Goal: Task Accomplishment & Management: Use online tool/utility

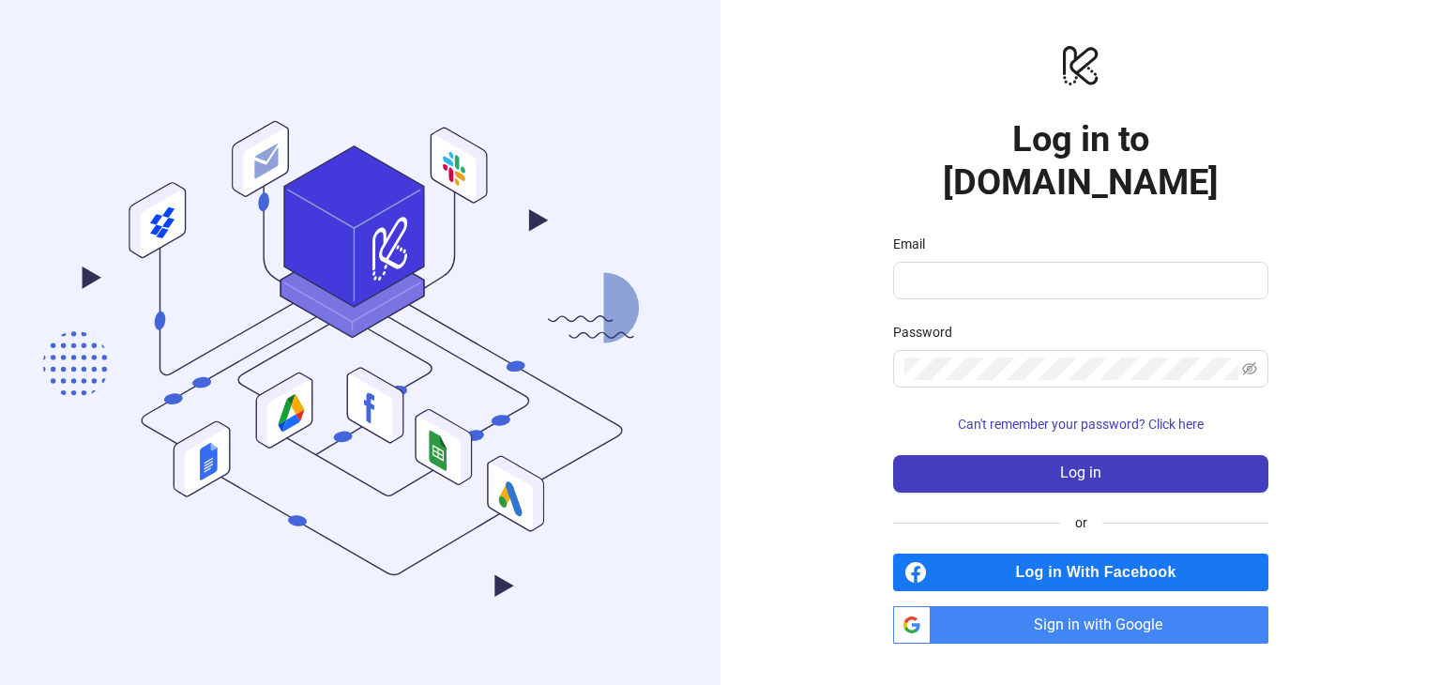
click at [983, 234] on div "Email" at bounding box center [1080, 248] width 375 height 28
click at [969, 262] on span at bounding box center [1080, 281] width 375 height 38
click at [965, 269] on input "Email" at bounding box center [1079, 280] width 349 height 23
type input "**********"
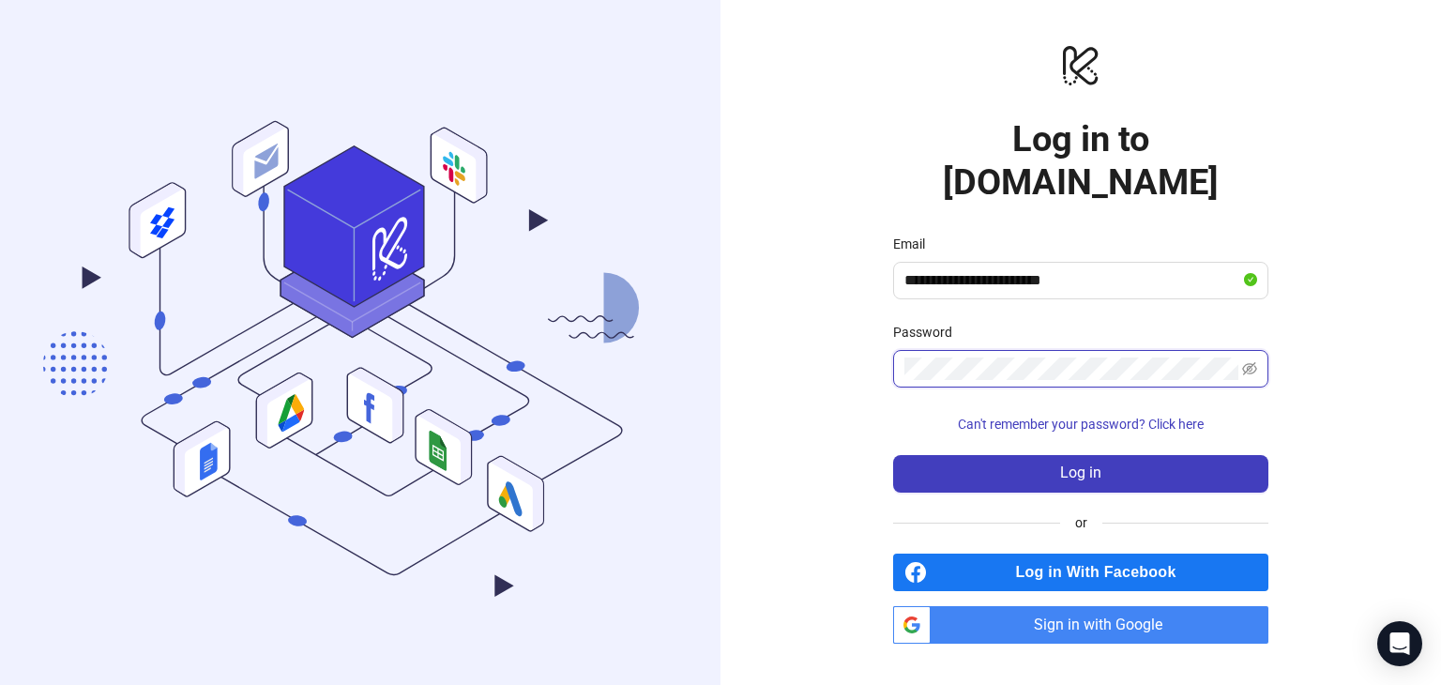
click at [893, 455] on button "Log in" at bounding box center [1080, 474] width 375 height 38
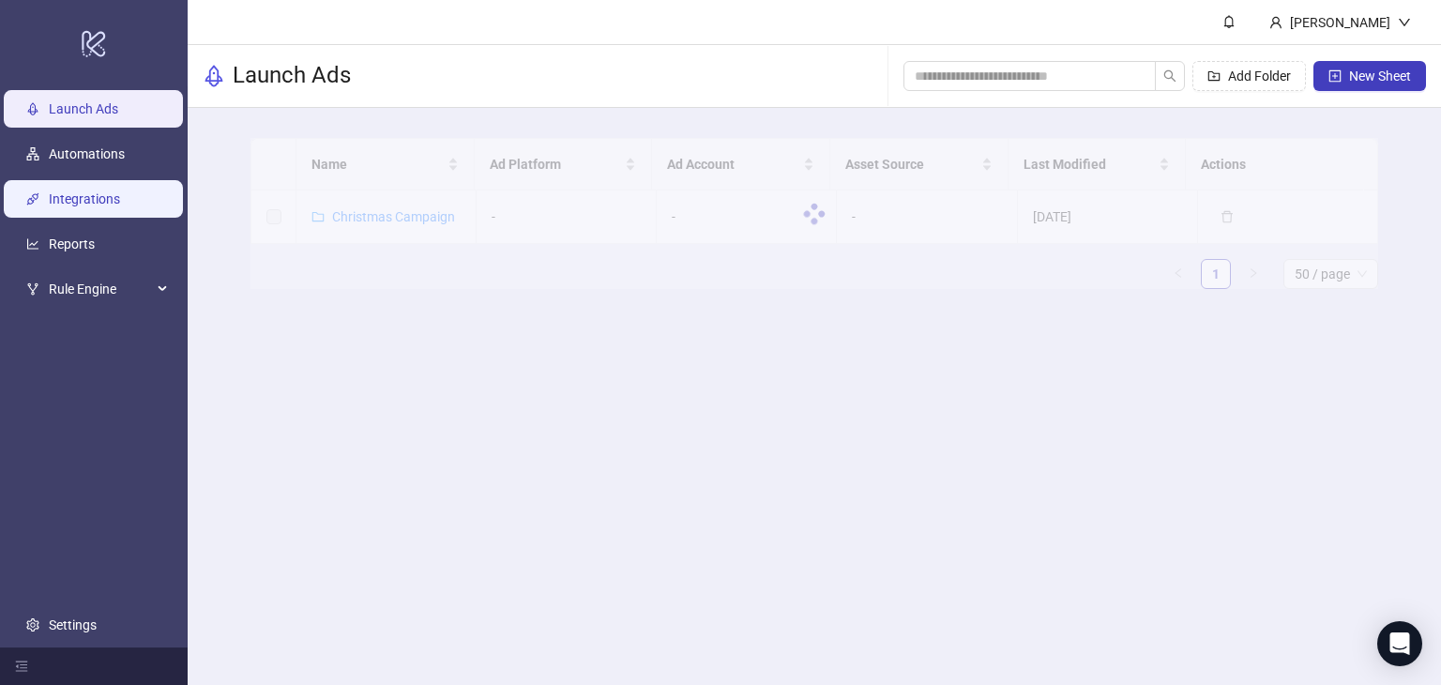
click at [79, 191] on link "Integrations" at bounding box center [84, 198] width 71 height 15
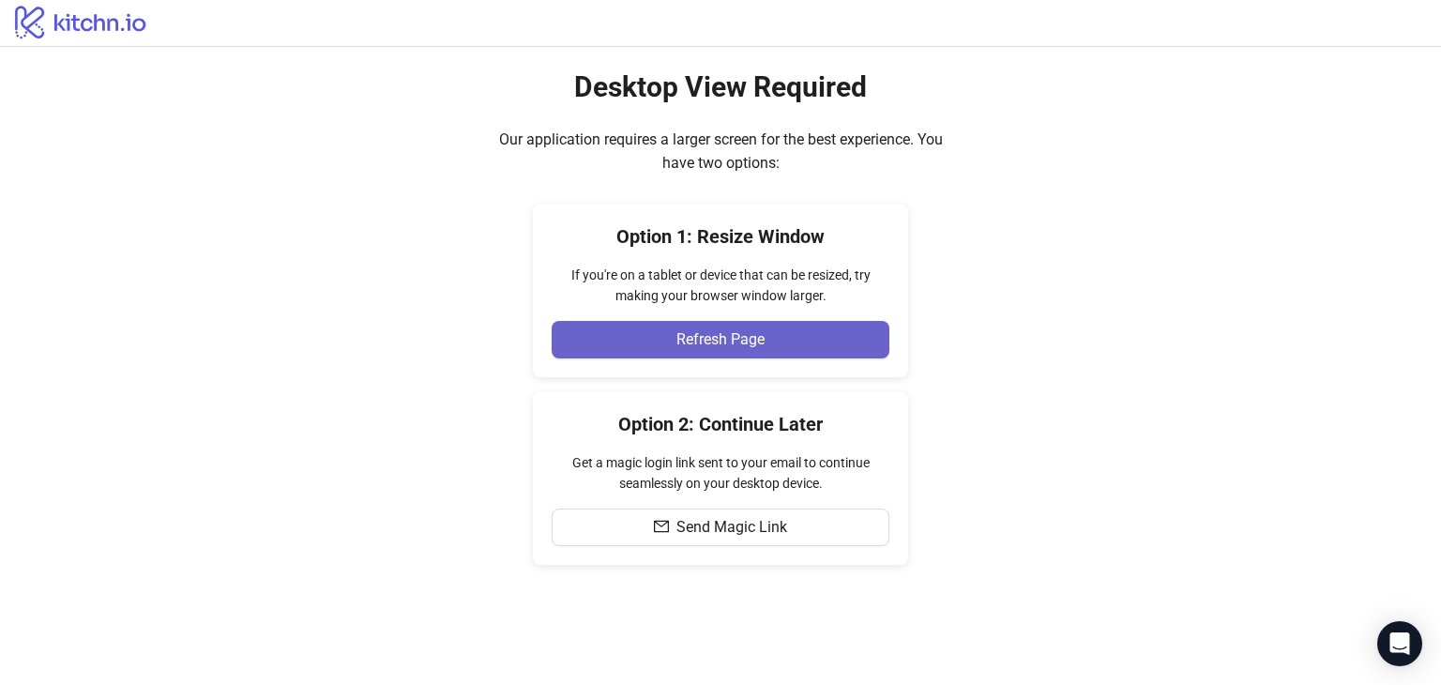
click at [612, 335] on button "Refresh Page" at bounding box center [721, 340] width 338 height 38
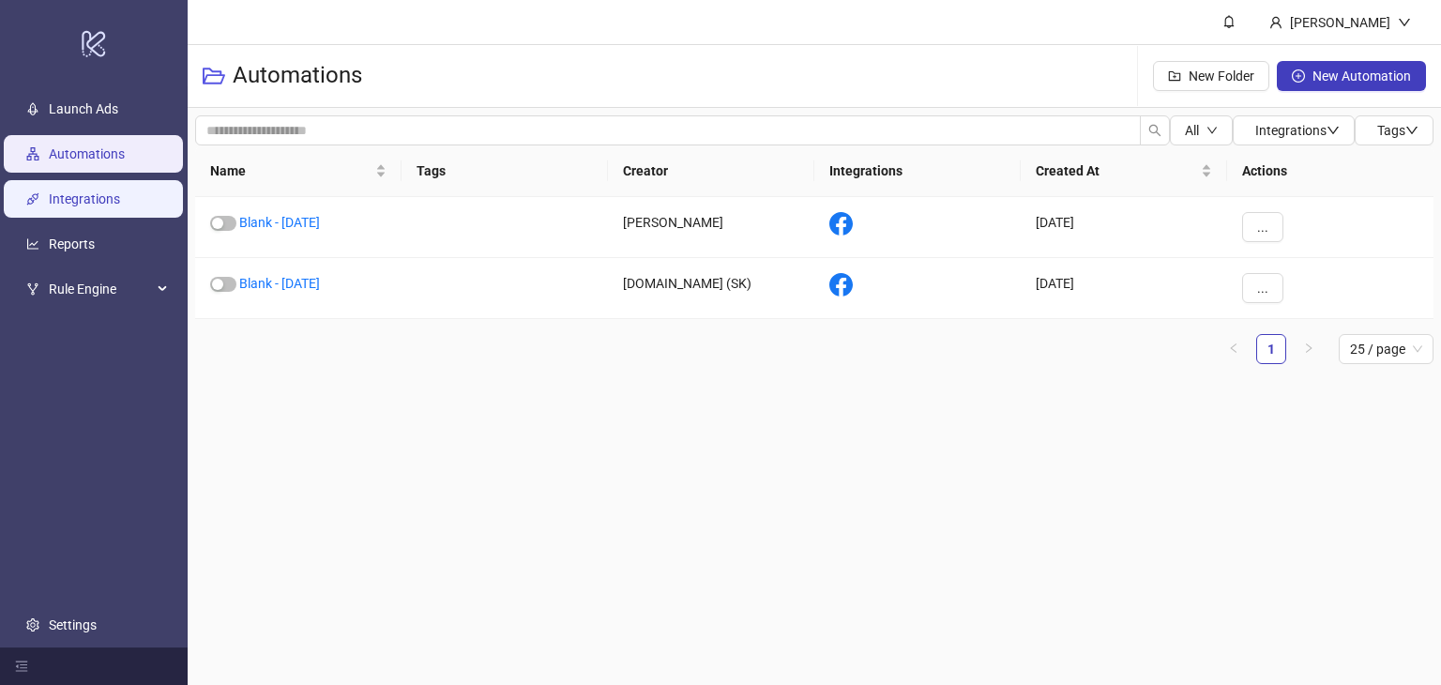
click at [75, 206] on link "Integrations" at bounding box center [84, 198] width 71 height 15
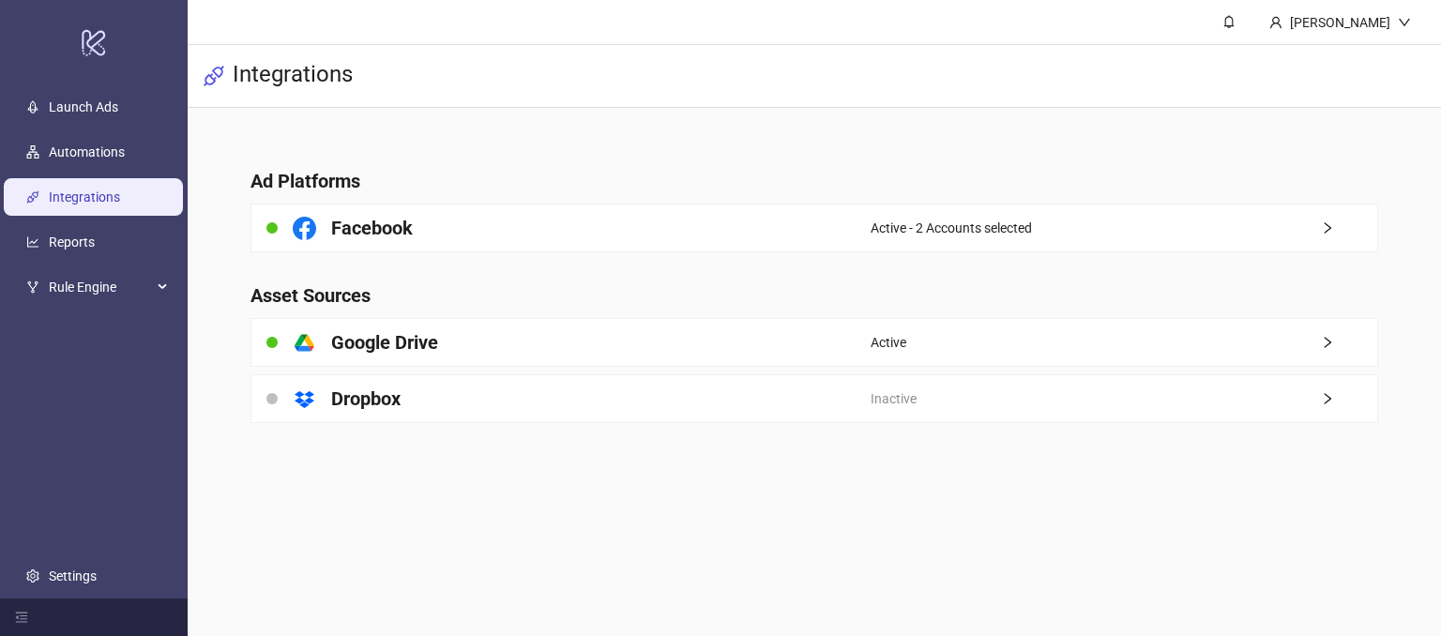
click at [586, 189] on h4 "Ad Platforms" at bounding box center [814, 181] width 1127 height 26
click at [610, 92] on div "Integrations" at bounding box center [815, 76] width 1254 height 63
drag, startPoint x: 130, startPoint y: 99, endPoint x: 155, endPoint y: 97, distance: 24.5
click at [118, 100] on link "Launch Ads" at bounding box center [83, 107] width 69 height 15
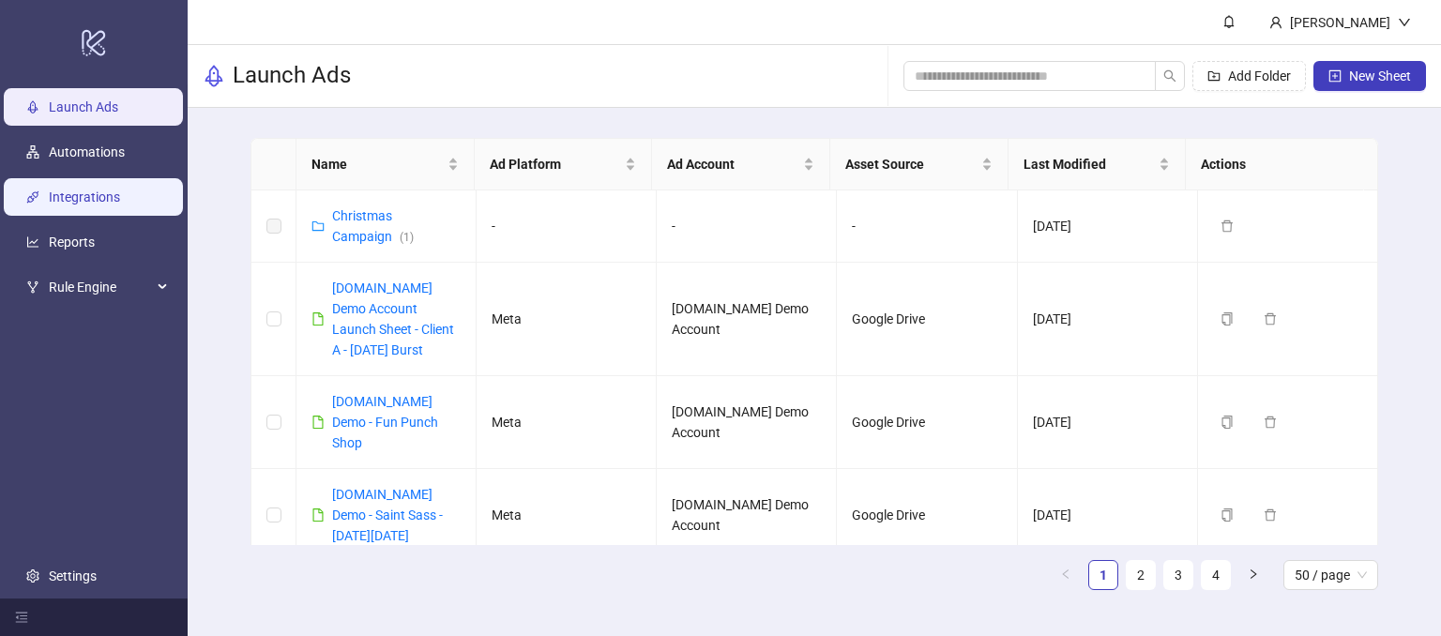
click at [81, 204] on link "Integrations" at bounding box center [84, 198] width 71 height 15
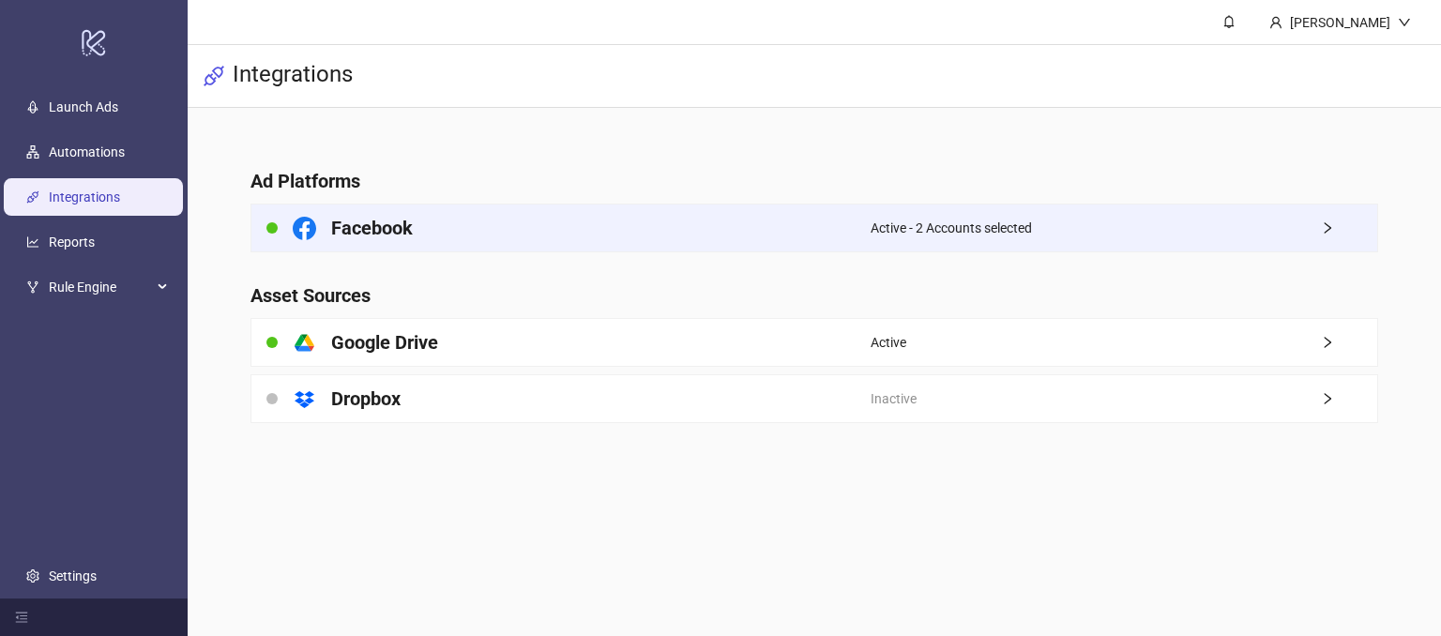
click at [498, 221] on div "Facebook" at bounding box center [561, 228] width 619 height 47
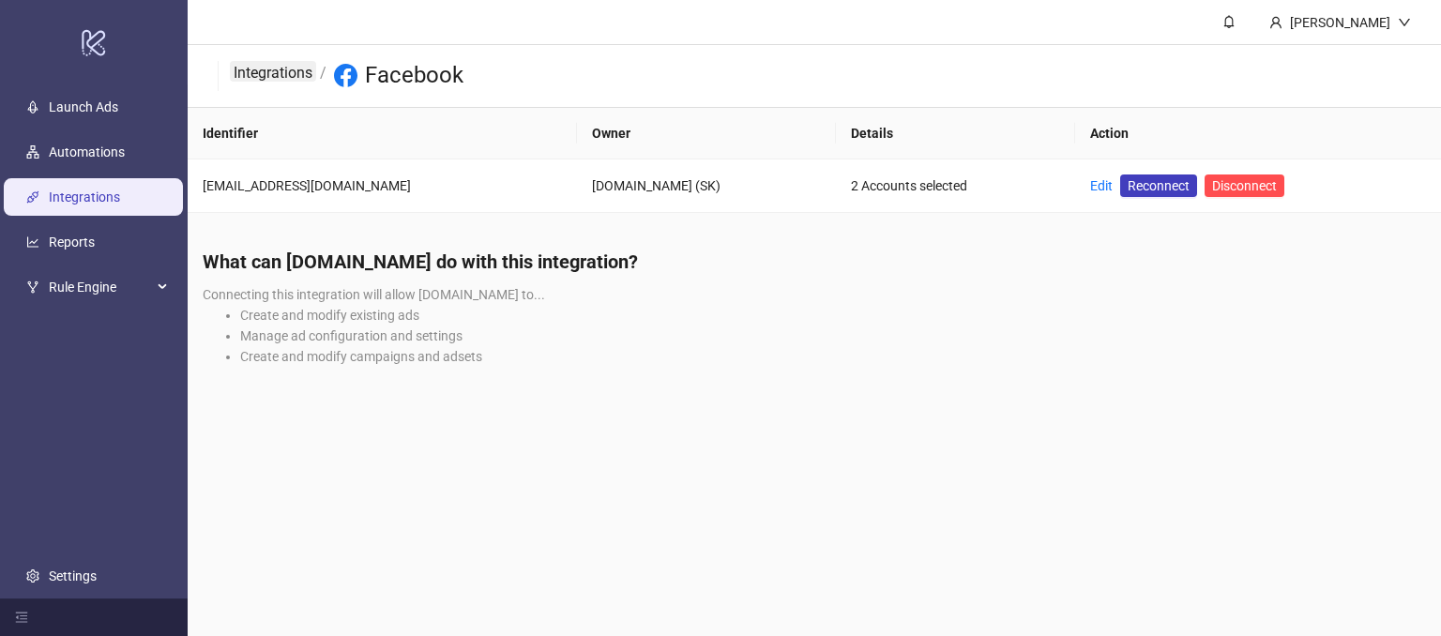
click at [260, 67] on link "Integrations" at bounding box center [273, 71] width 86 height 21
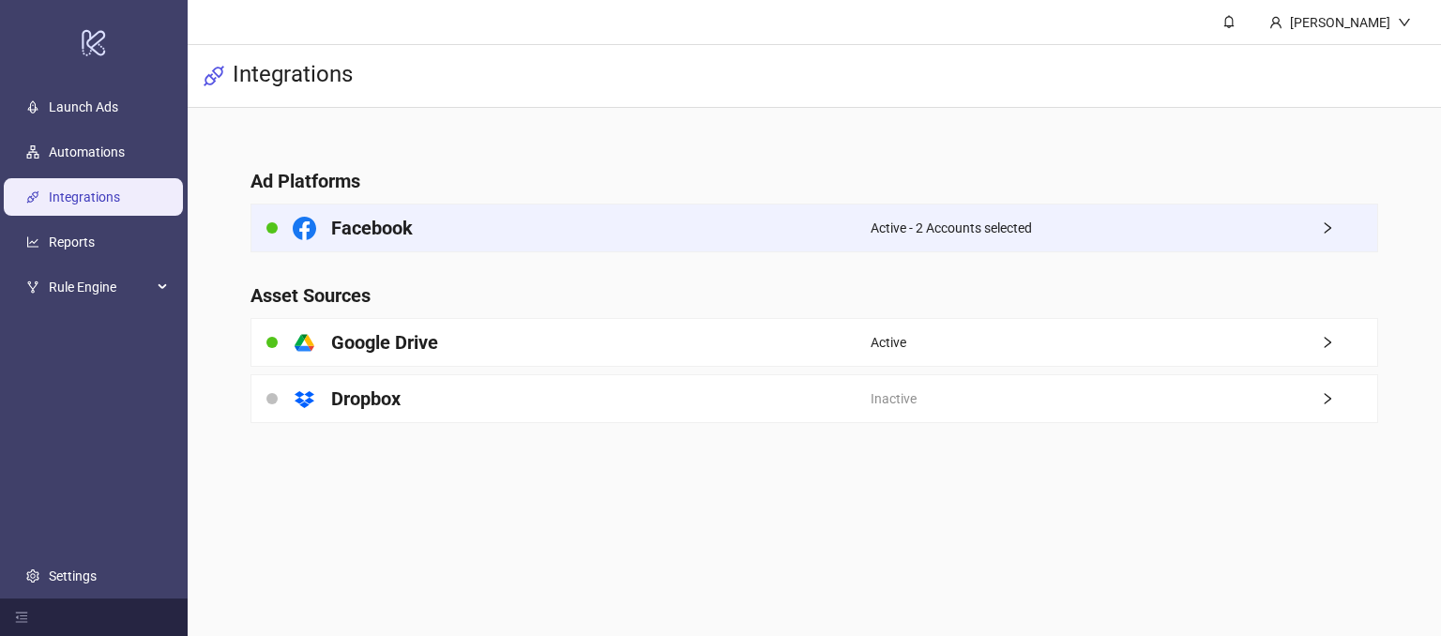
click at [761, 227] on div "Facebook" at bounding box center [561, 228] width 619 height 47
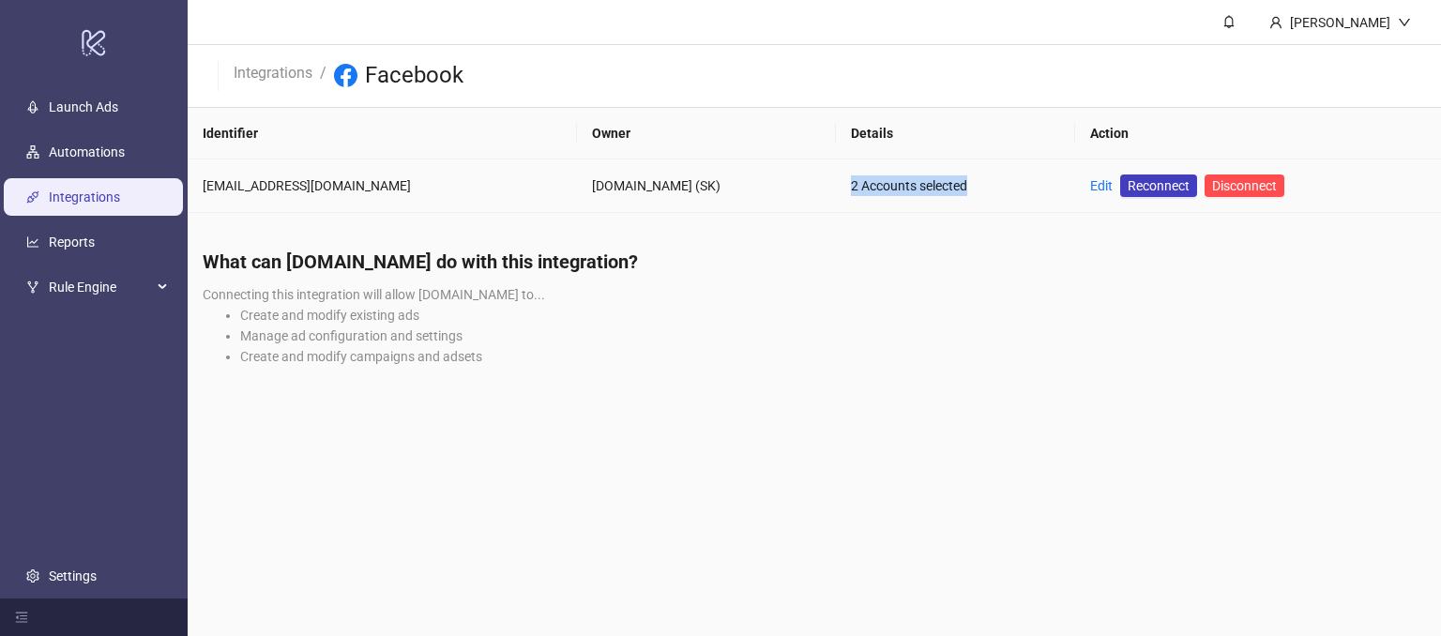
drag, startPoint x: 690, startPoint y: 181, endPoint x: 814, endPoint y: 197, distance: 124.9
click at [836, 196] on td "2 Accounts selected" at bounding box center [955, 186] width 239 height 53
click at [811, 313] on li "Create and modify existing ads" at bounding box center [833, 315] width 1186 height 21
click at [264, 69] on link "Integrations" at bounding box center [273, 71] width 86 height 21
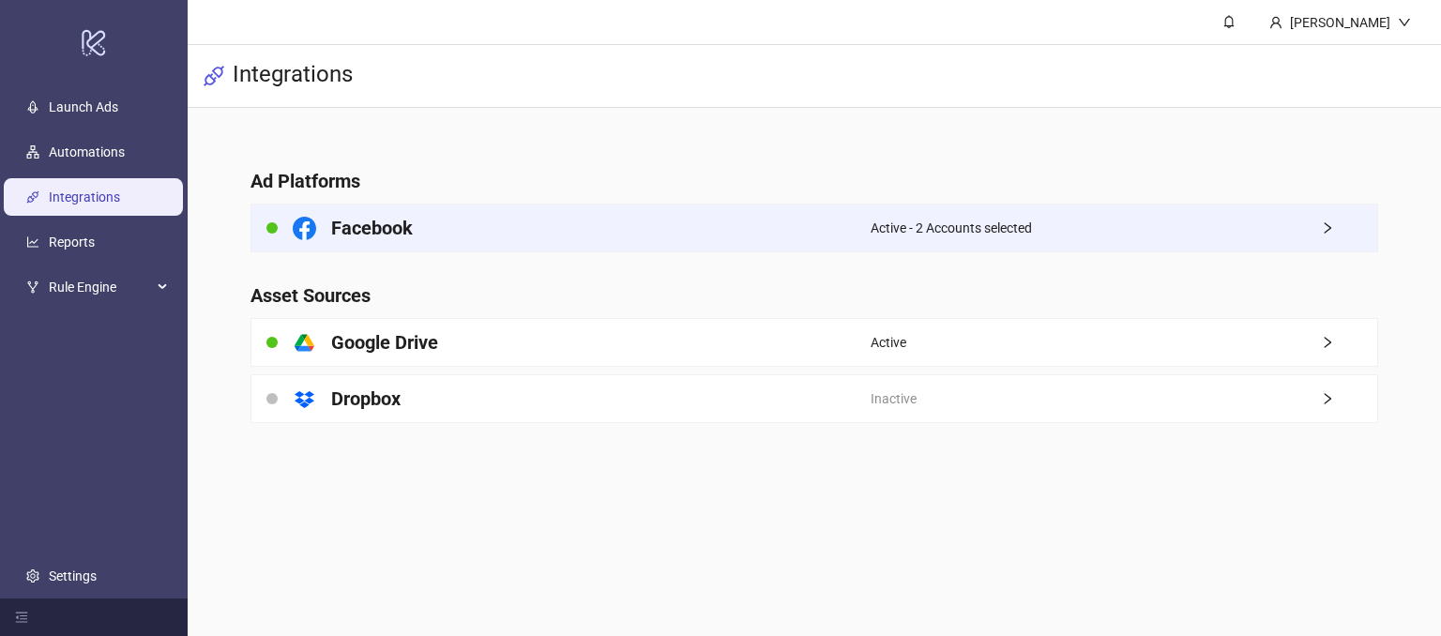
click at [545, 223] on div "Facebook" at bounding box center [561, 228] width 619 height 47
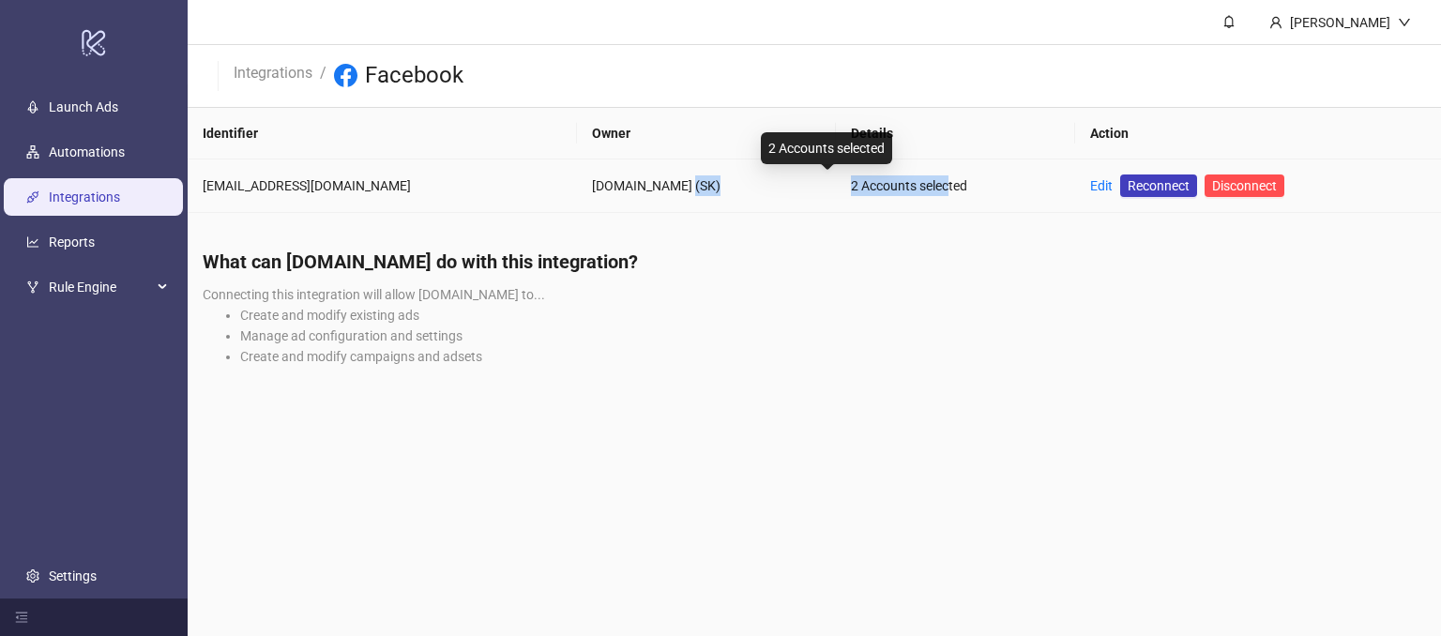
drag, startPoint x: 669, startPoint y: 176, endPoint x: 755, endPoint y: 182, distance: 85.6
click at [788, 184] on tr "[PERSON_NAME][EMAIL_ADDRESS][DOMAIN_NAME] [DOMAIN_NAME] (SK) 2 Accounts selecte…" at bounding box center [815, 186] width 1254 height 53
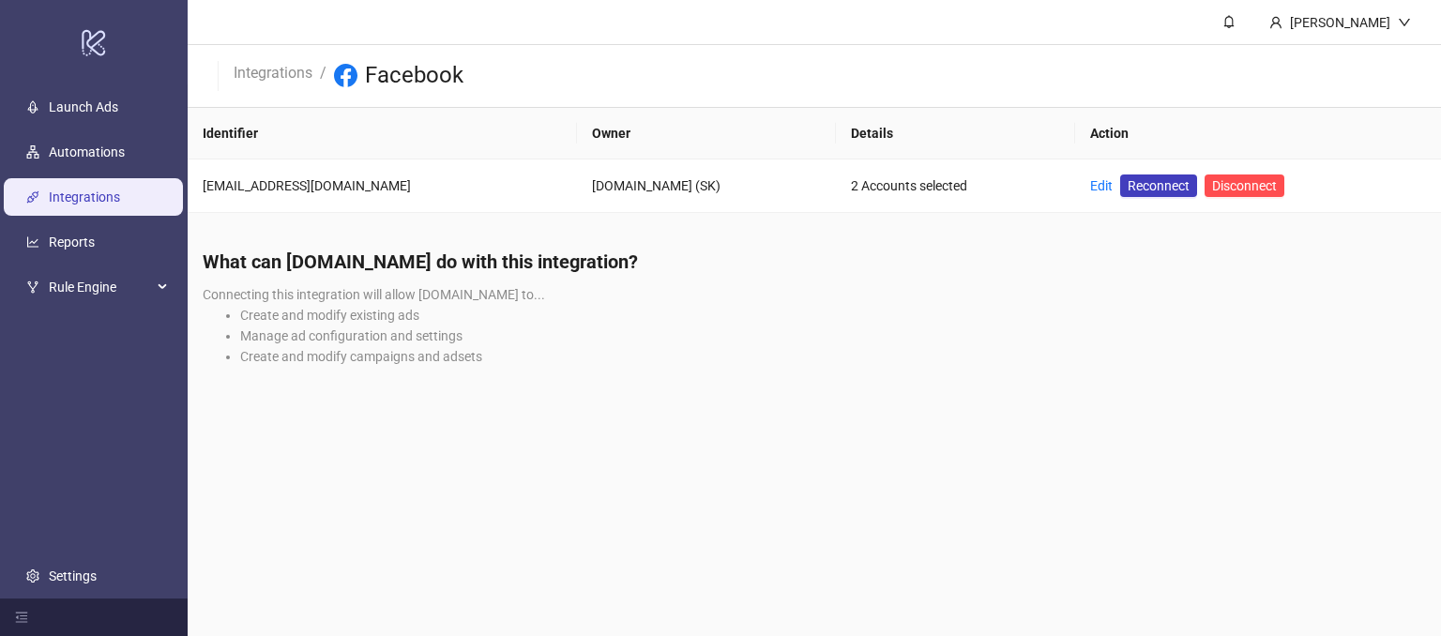
click at [726, 369] on div "What can [DOMAIN_NAME] do with this integration? Connecting this integration wi…" at bounding box center [815, 314] width 1254 height 161
click at [271, 69] on link "Integrations" at bounding box center [273, 71] width 86 height 21
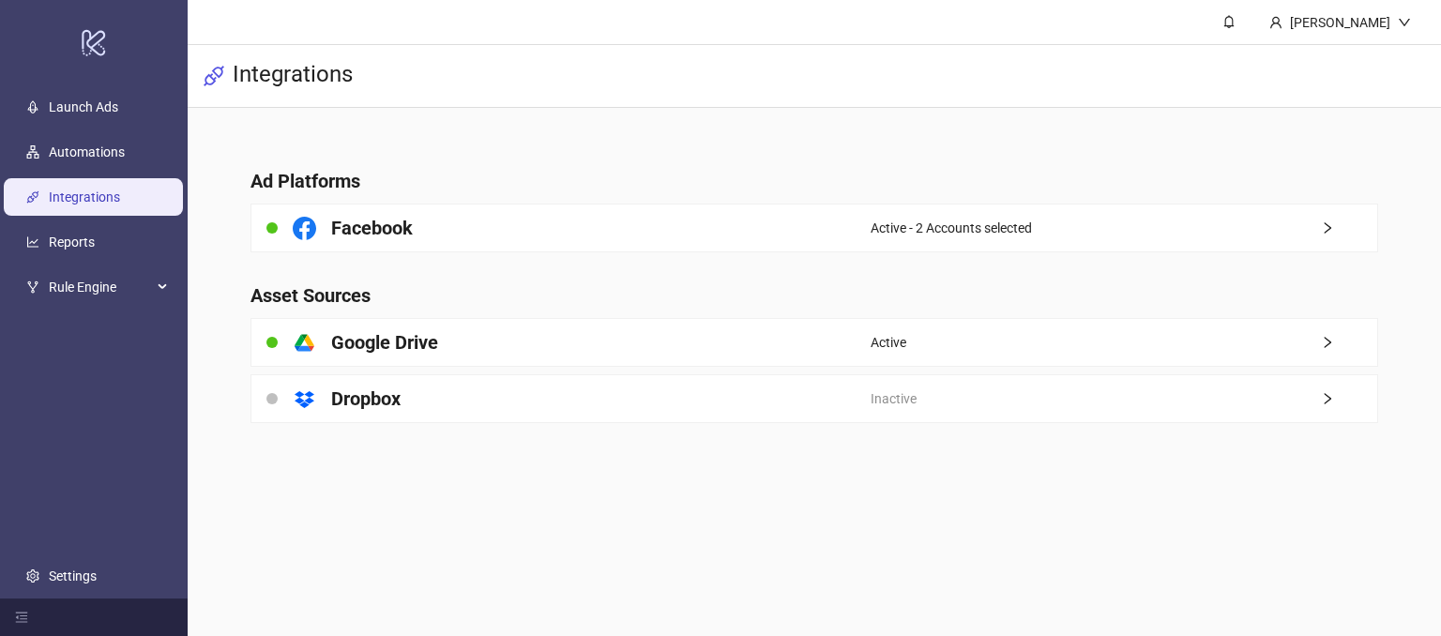
drag, startPoint x: 261, startPoint y: 436, endPoint x: 306, endPoint y: 436, distance: 45.0
click at [306, 436] on main "Ad Platforms Facebook Active - 2 Accounts selected Asset Sources platform/googl…" at bounding box center [814, 284] width 1157 height 353
click at [285, 436] on main "Ad Platforms Facebook Active - 2 Accounts selected Asset Sources platform/googl…" at bounding box center [814, 284] width 1157 height 353
drag, startPoint x: 54, startPoint y: 107, endPoint x: 72, endPoint y: 125, distance: 25.2
click at [54, 107] on link "Launch Ads" at bounding box center [83, 107] width 69 height 15
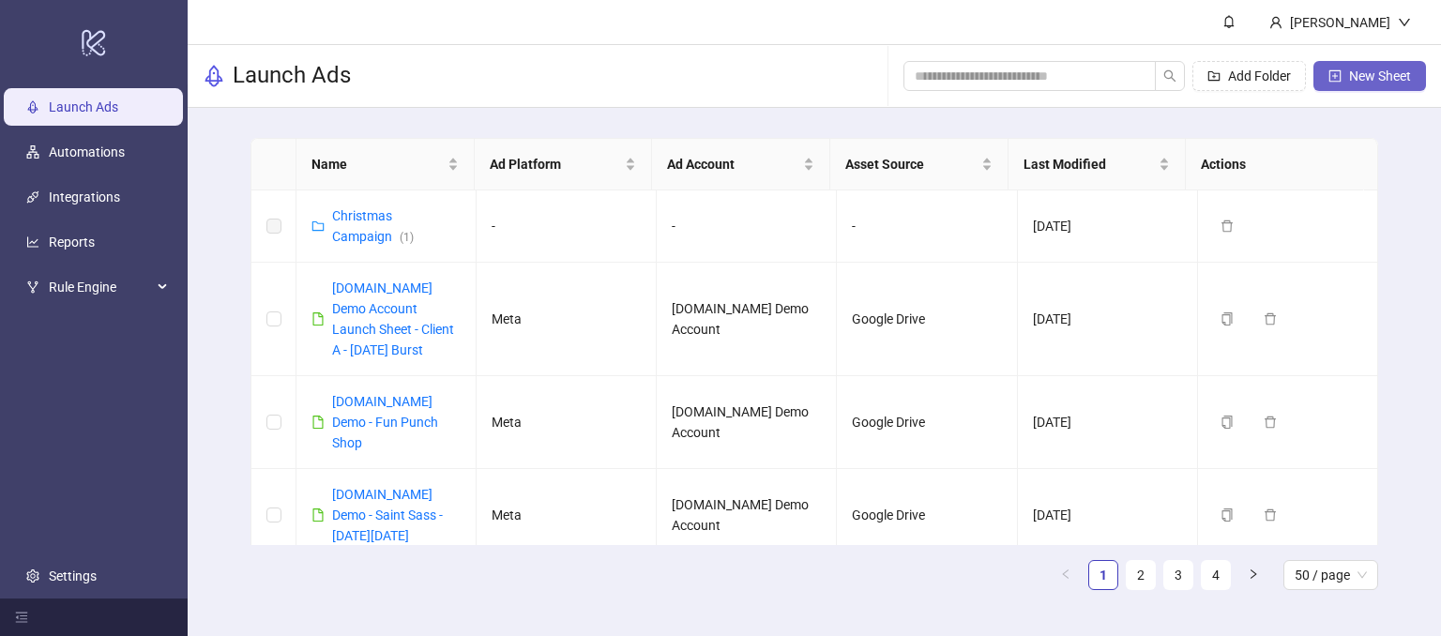
click at [1372, 72] on span "New Sheet" at bounding box center [1381, 76] width 62 height 15
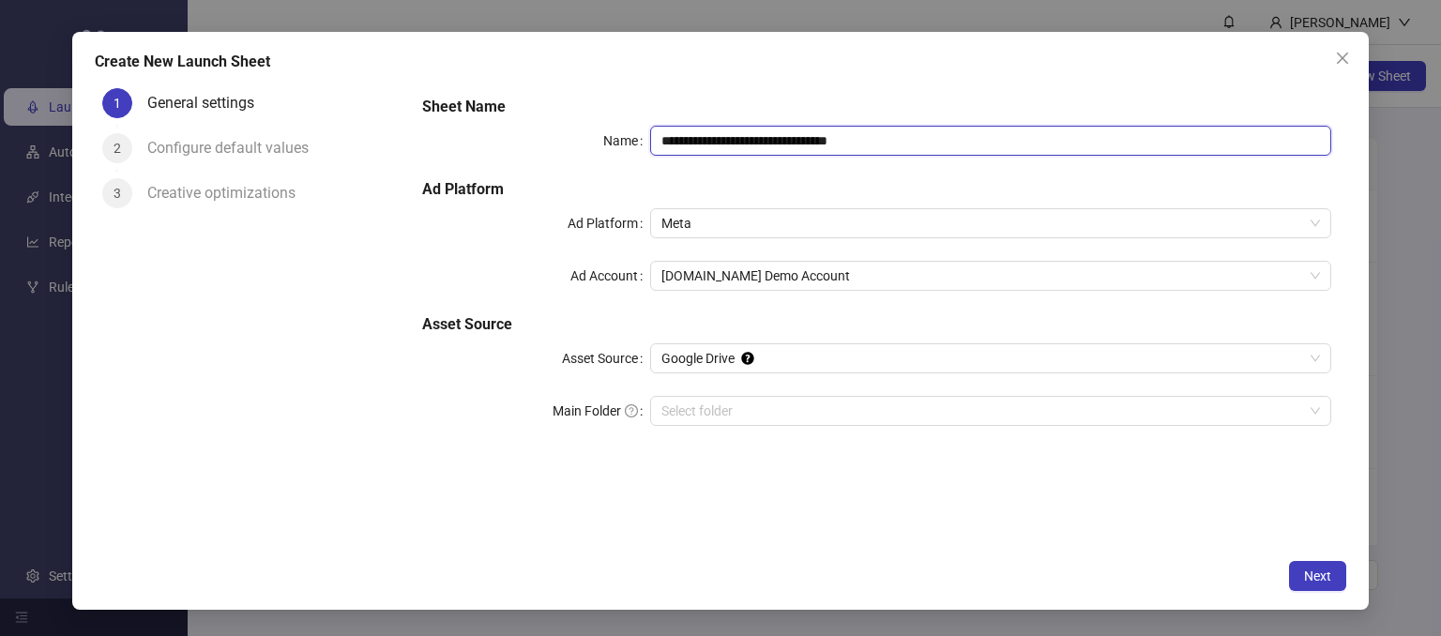
click at [923, 152] on input "**********" at bounding box center [991, 141] width 682 height 30
drag, startPoint x: 912, startPoint y: 147, endPoint x: 755, endPoint y: 123, distance: 159.5
click at [755, 123] on div "**********" at bounding box center [877, 272] width 924 height 368
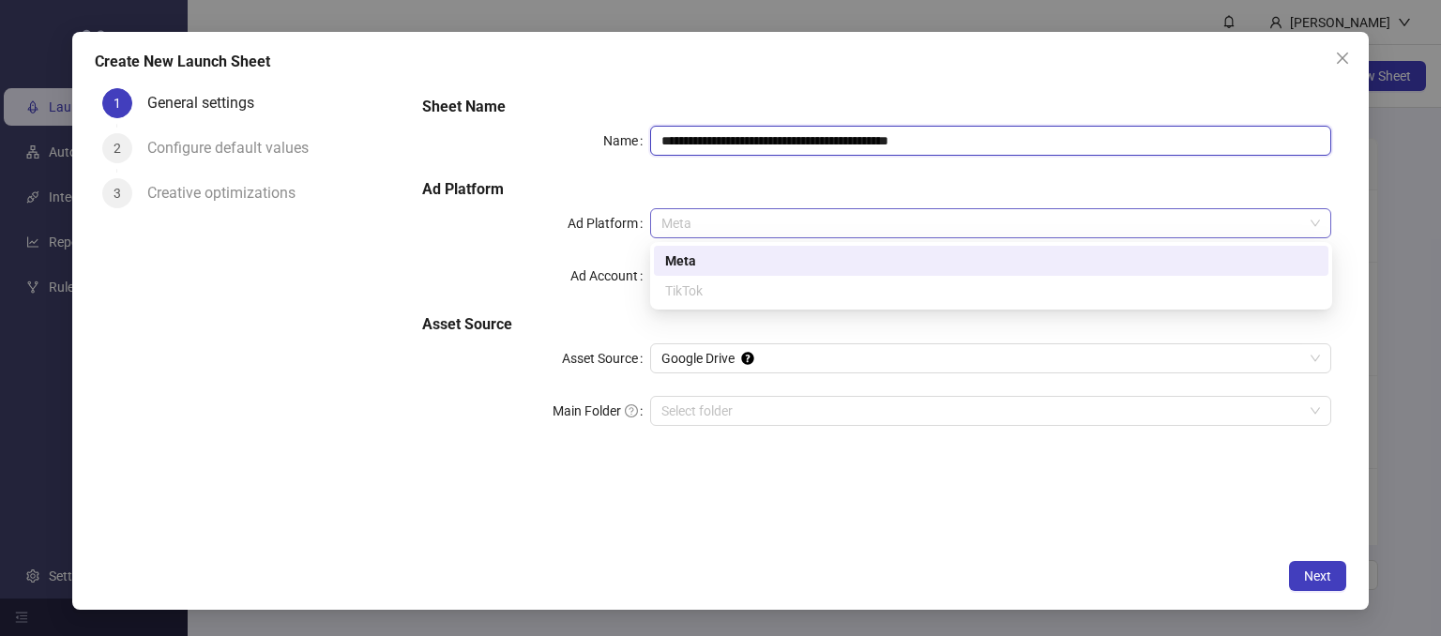
click at [703, 221] on span "Meta" at bounding box center [992, 223] width 660 height 28
type input "**********"
click at [671, 259] on div "Meta" at bounding box center [991, 261] width 652 height 21
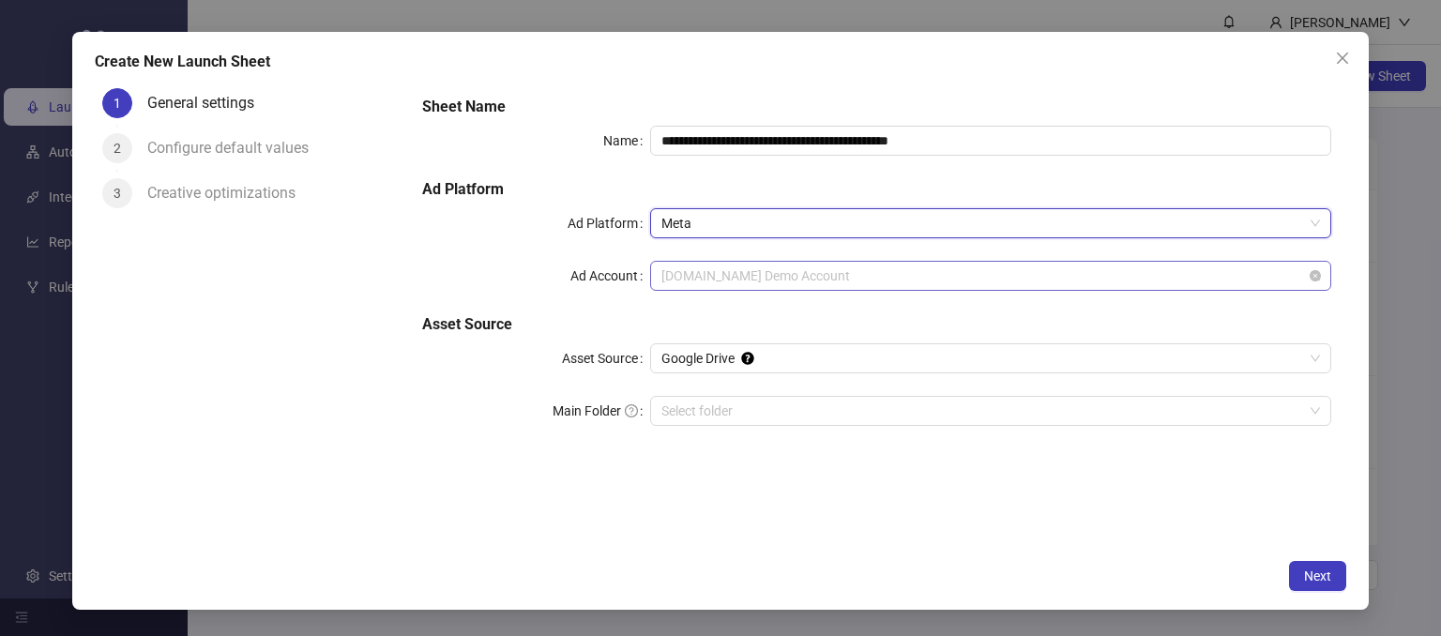
click at [853, 268] on span "[DOMAIN_NAME] Demo Account" at bounding box center [992, 276] width 660 height 28
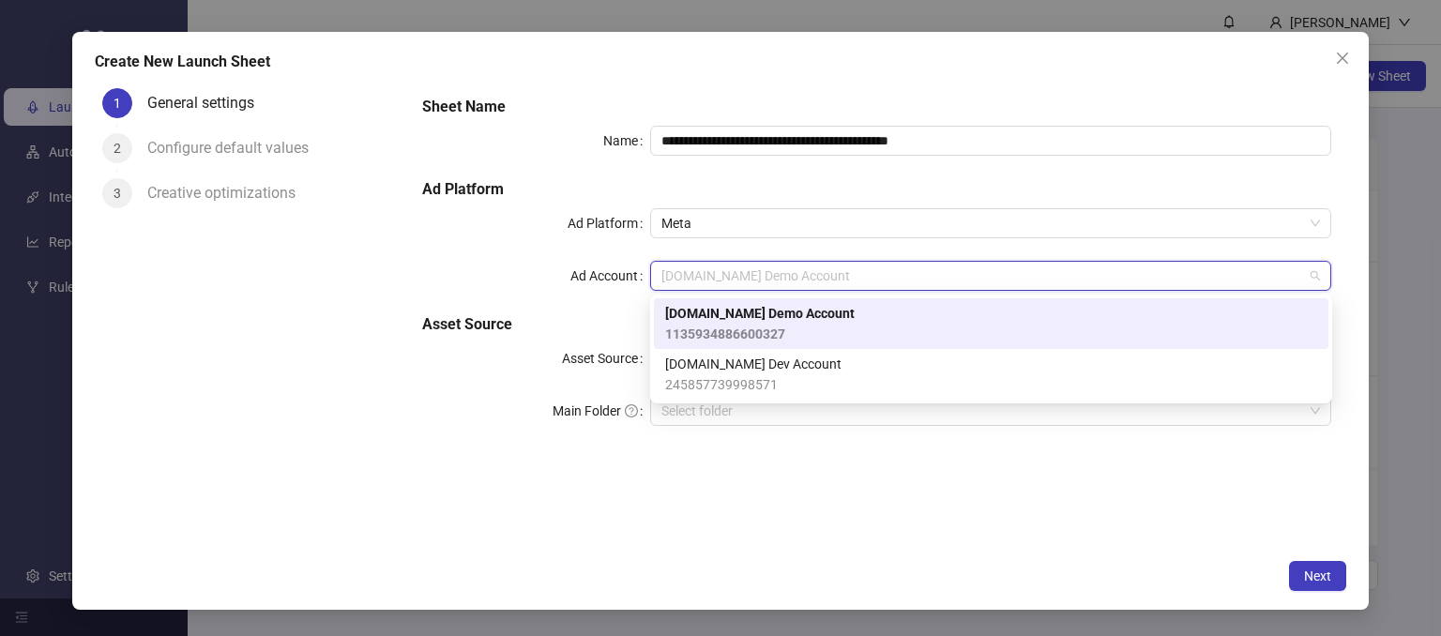
click at [740, 326] on span "1135934886600327" at bounding box center [760, 334] width 190 height 21
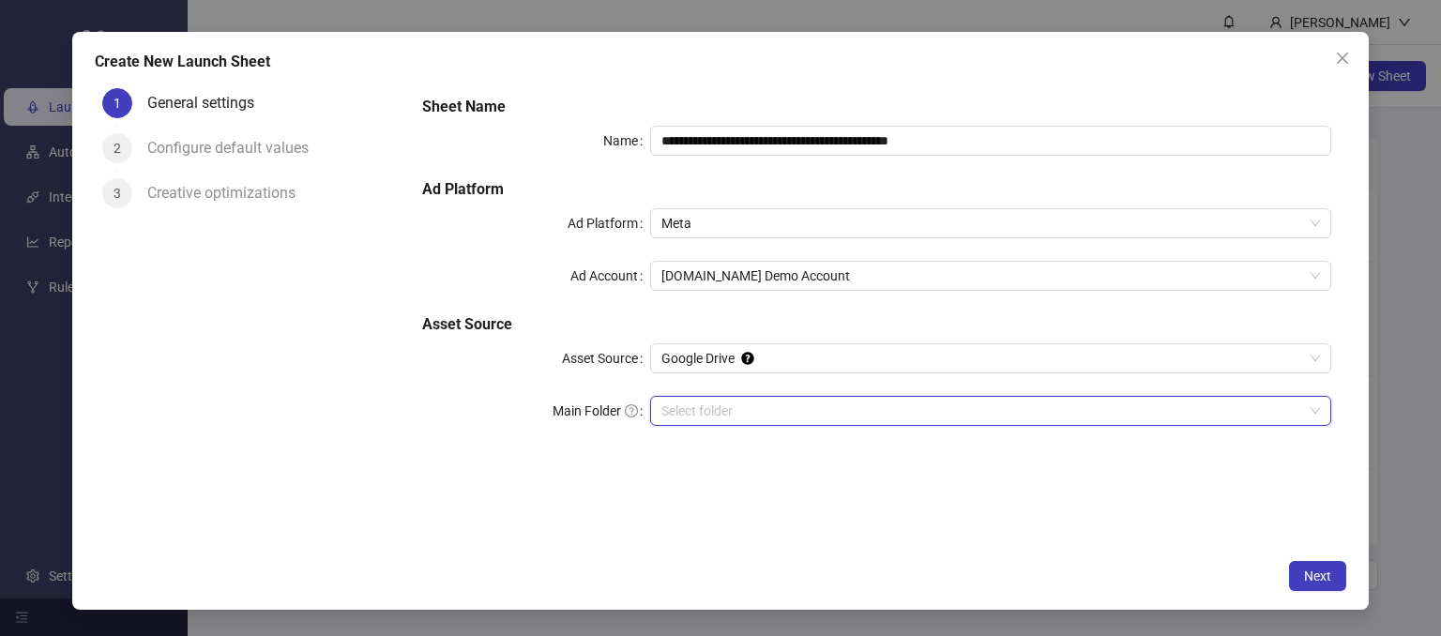
click at [683, 414] on input "Main Folder" at bounding box center [983, 411] width 643 height 28
click at [1306, 572] on span "Next" at bounding box center [1317, 576] width 27 height 15
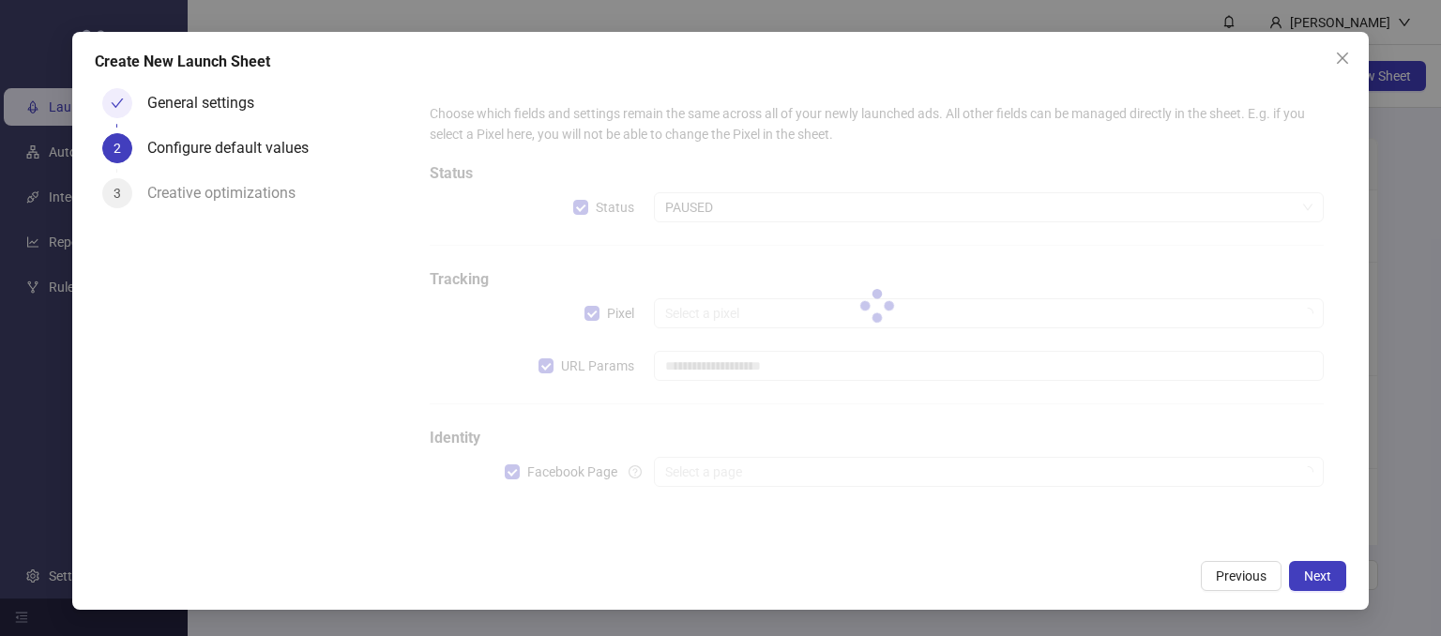
type input "**********"
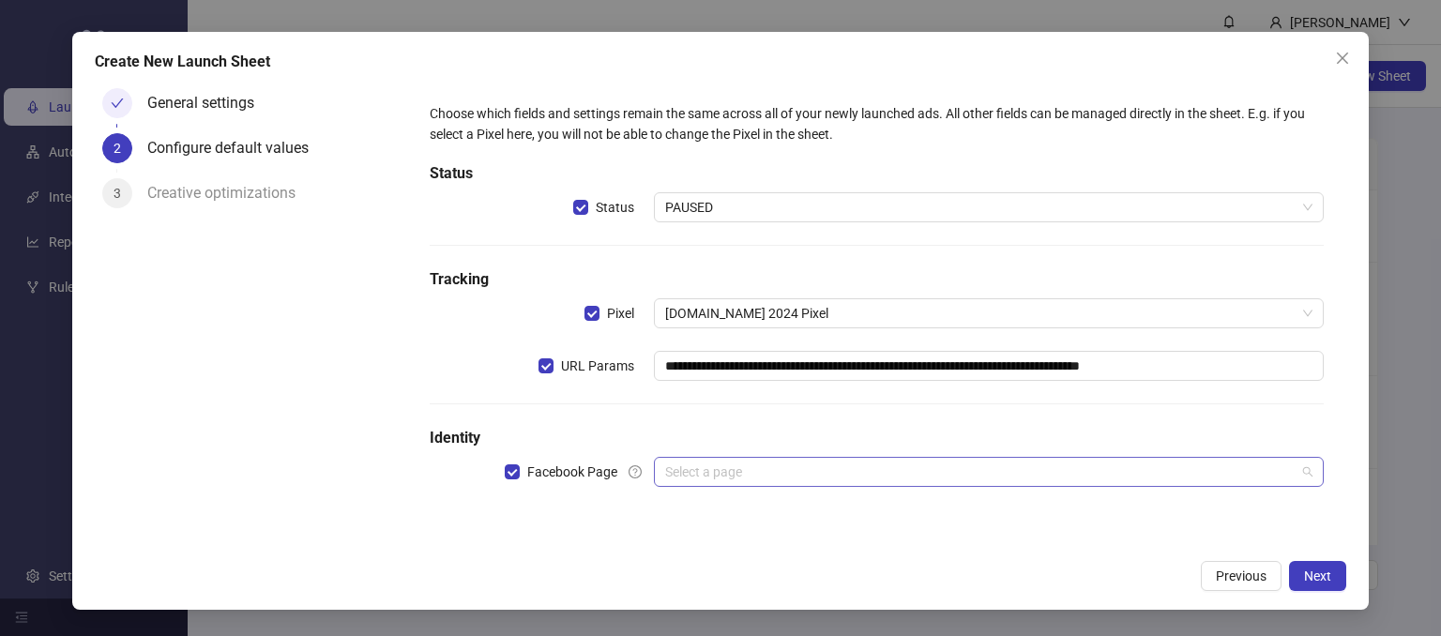
click at [706, 479] on input "search" at bounding box center [981, 472] width 632 height 28
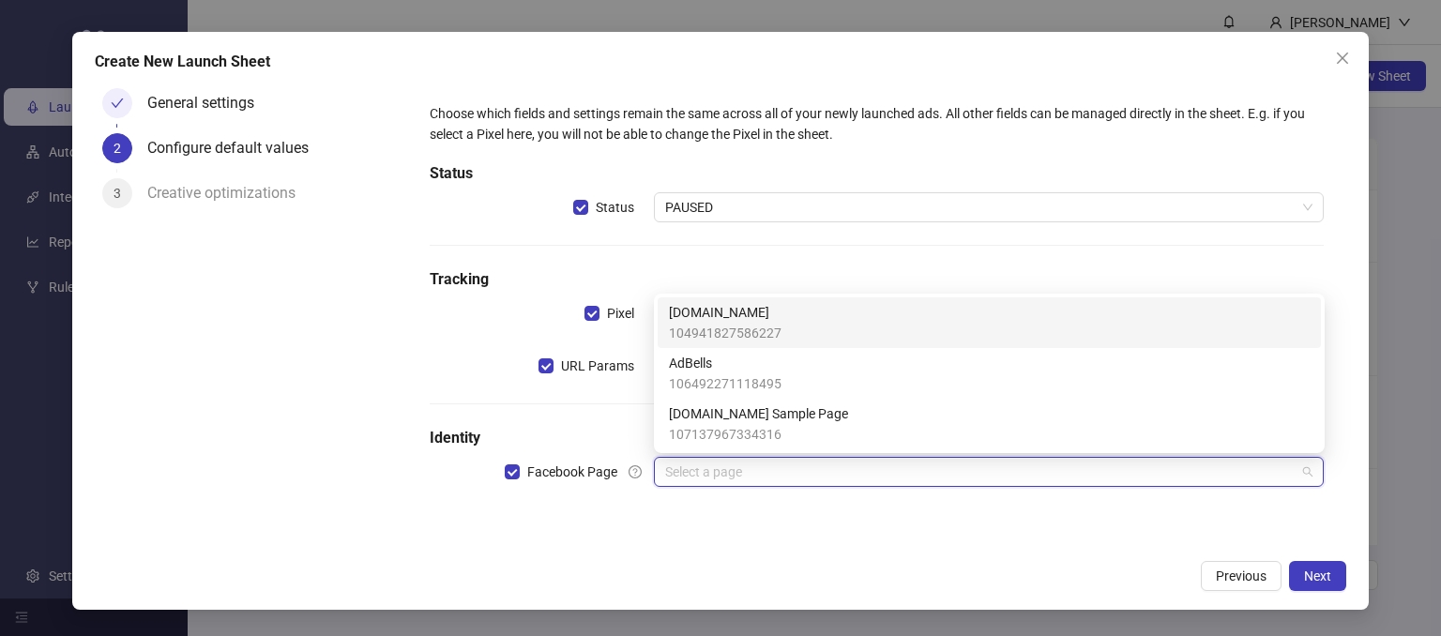
click at [705, 323] on span "104941827586227" at bounding box center [725, 333] width 113 height 21
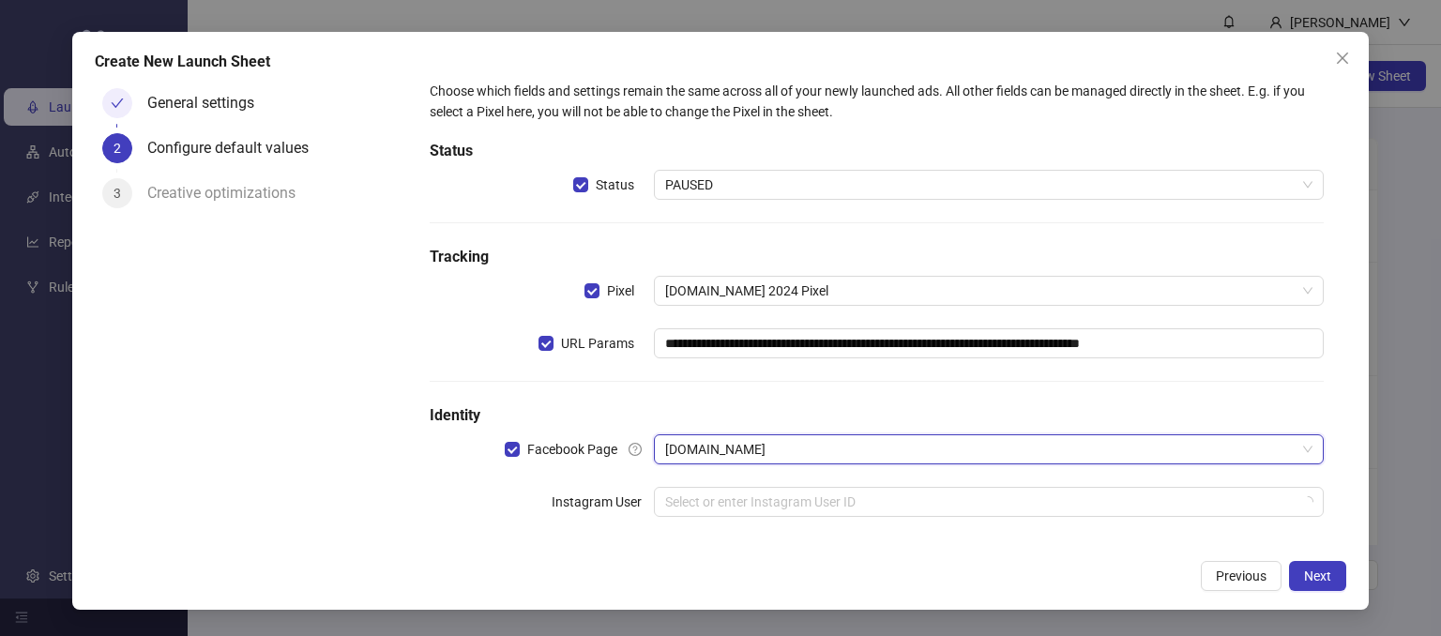
scroll to position [34, 0]
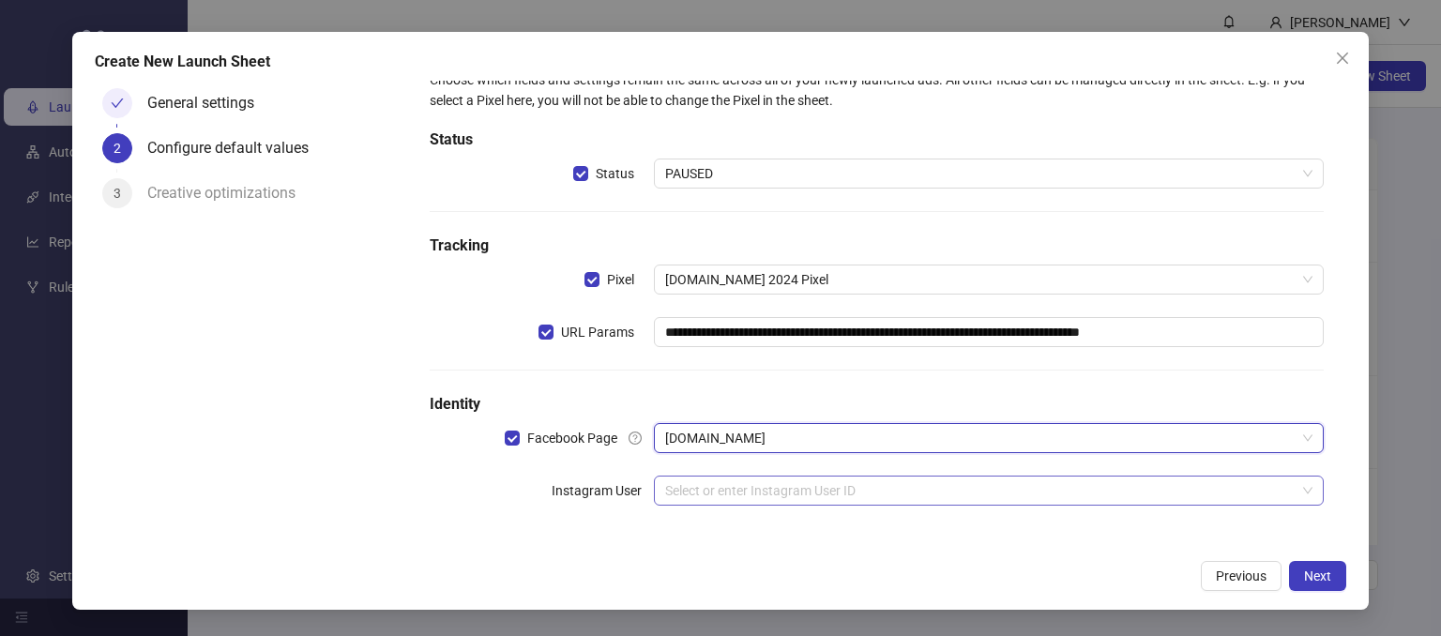
click at [704, 485] on input "search" at bounding box center [981, 491] width 632 height 28
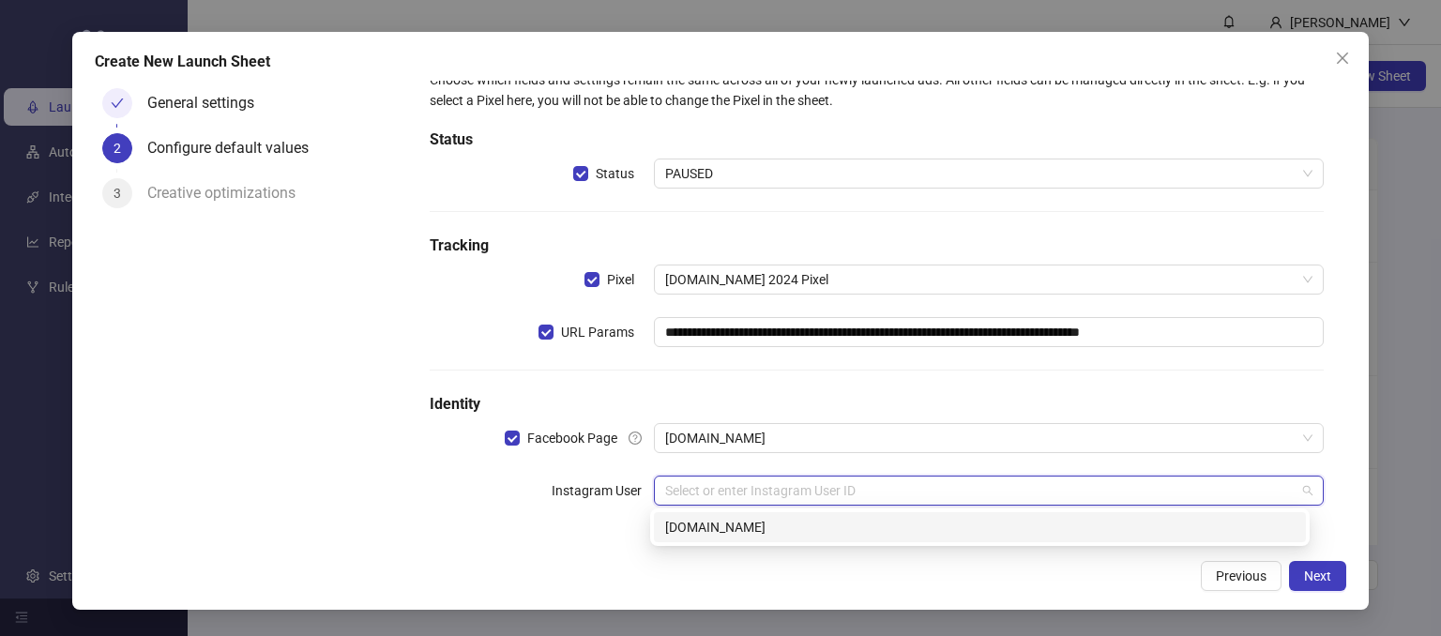
click at [694, 525] on div "[DOMAIN_NAME]" at bounding box center [980, 527] width 630 height 21
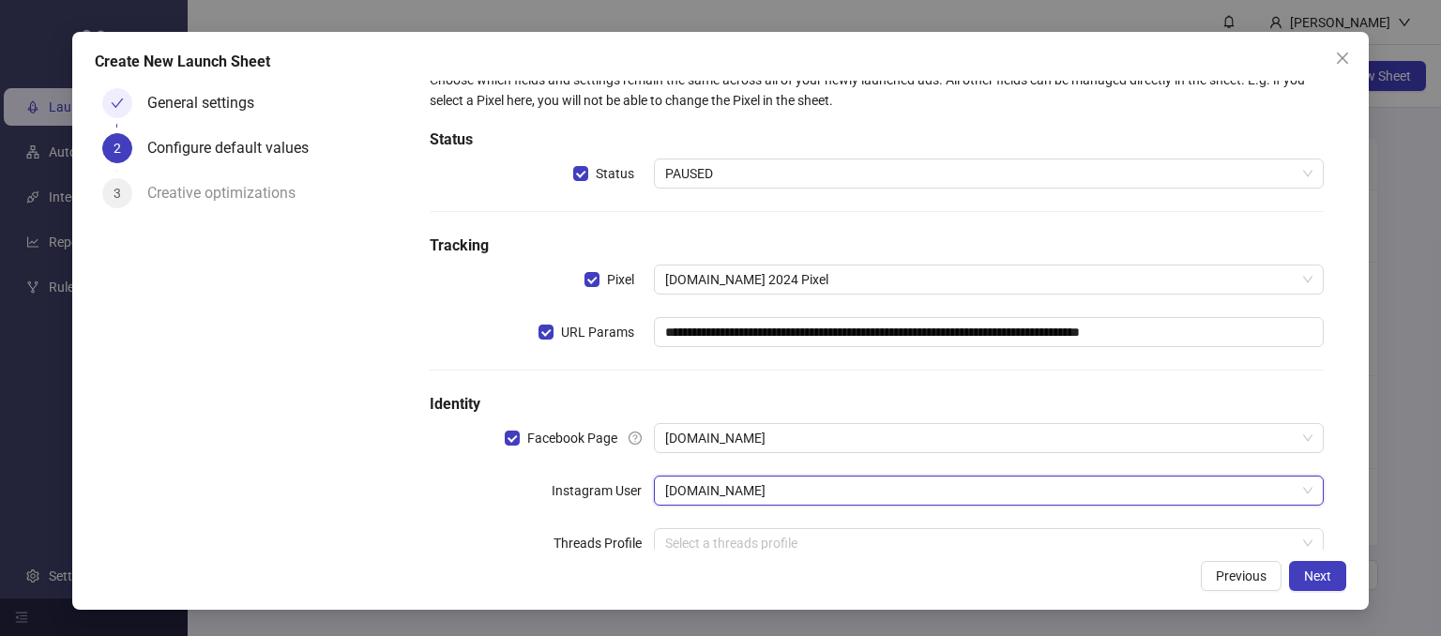
click at [381, 515] on div "General settings 2 Configure default values 3 Creative optimizations" at bounding box center [251, 315] width 313 height 469
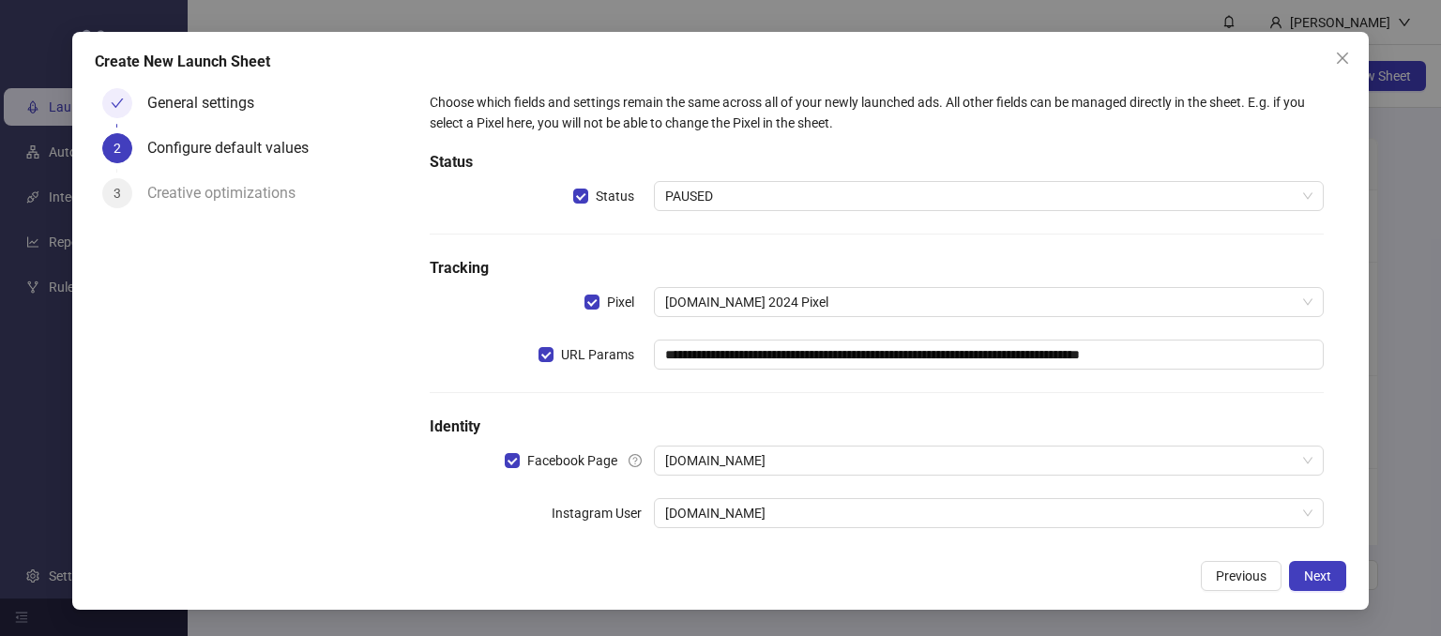
scroll to position [0, 0]
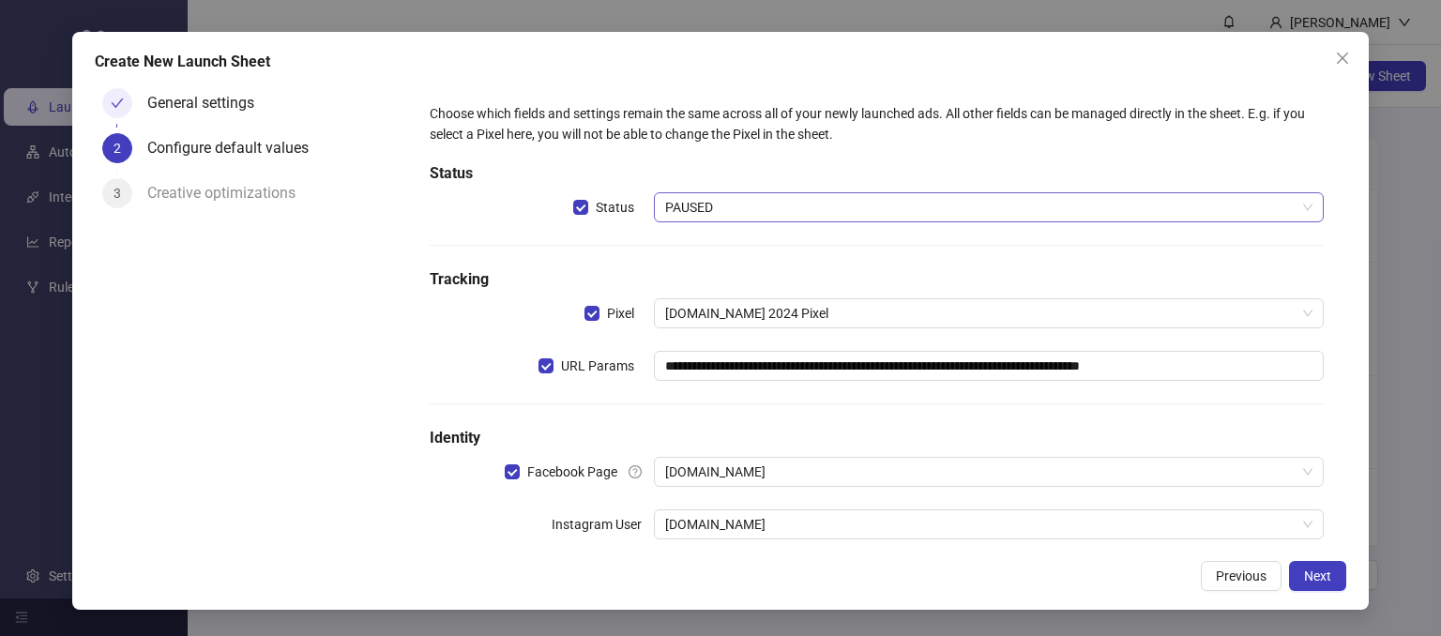
click at [676, 202] on span "PAUSED" at bounding box center [989, 207] width 648 height 28
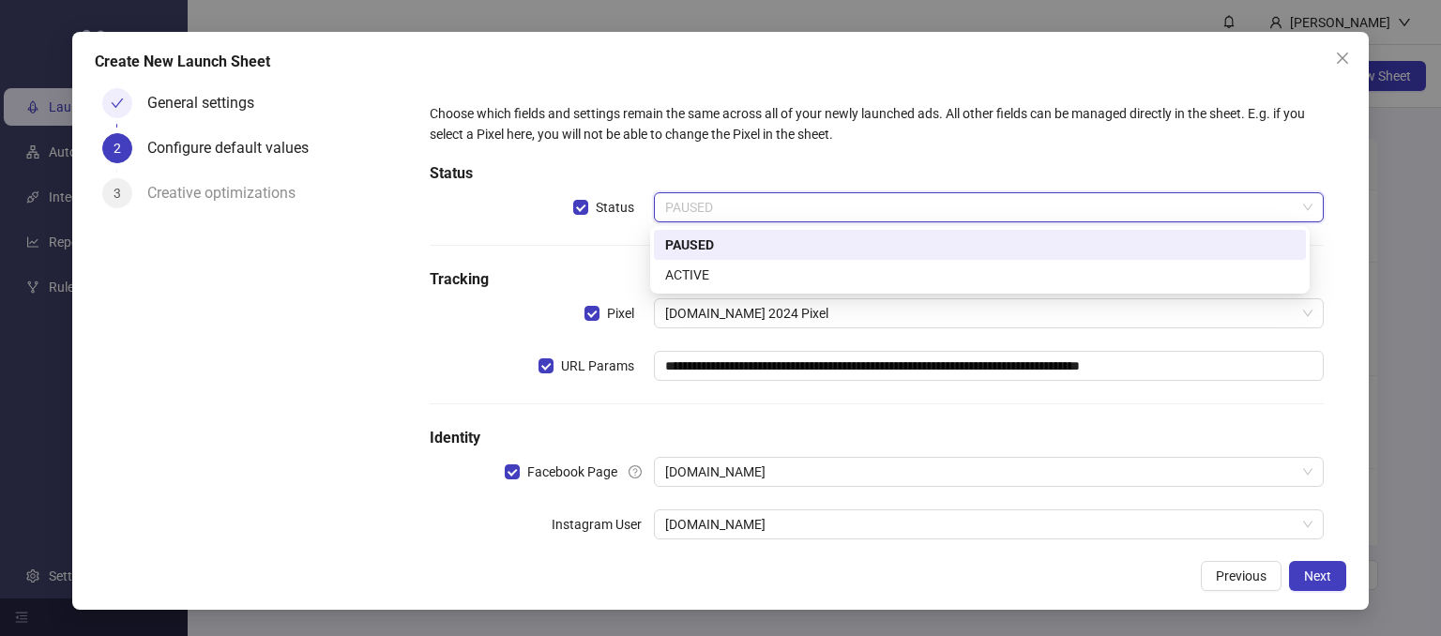
click at [681, 237] on div "PAUSED" at bounding box center [980, 245] width 630 height 21
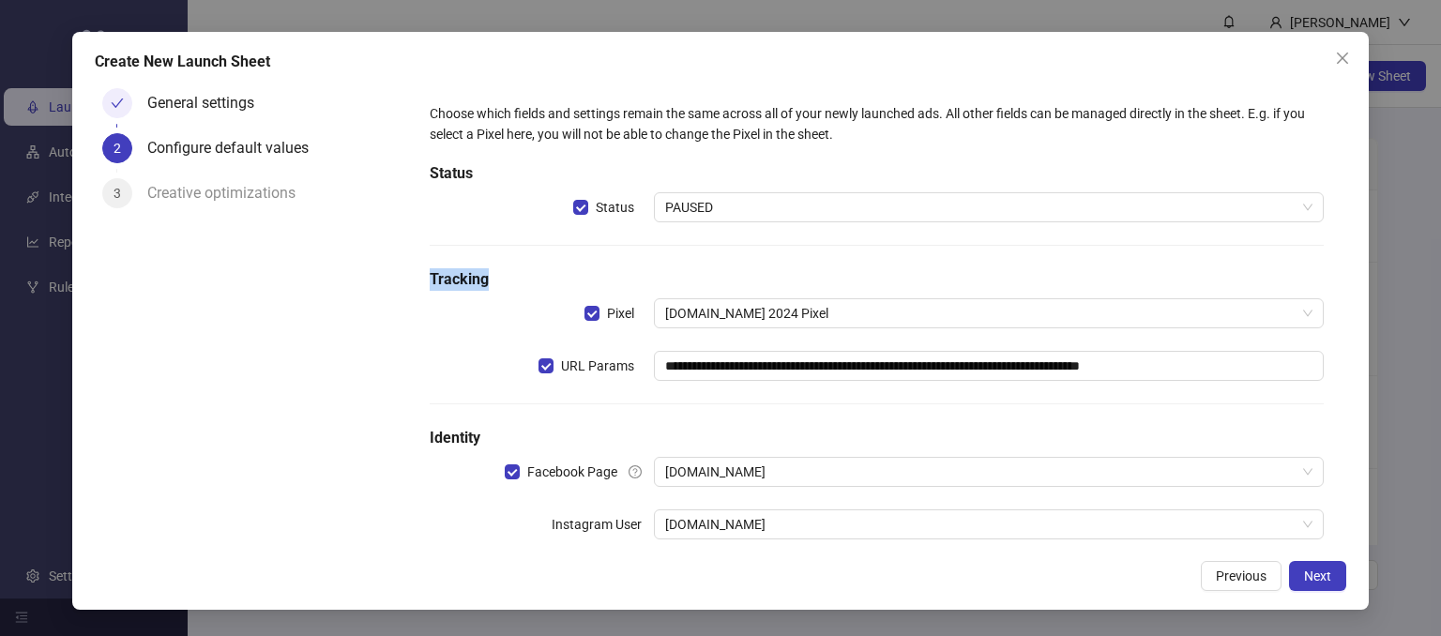
drag, startPoint x: 514, startPoint y: 239, endPoint x: 630, endPoint y: 269, distance: 119.3
click at [630, 269] on div "**********" at bounding box center [876, 359] width 909 height 526
click at [743, 294] on div "**********" at bounding box center [876, 359] width 909 height 526
click at [717, 206] on span "PAUSED" at bounding box center [989, 207] width 648 height 28
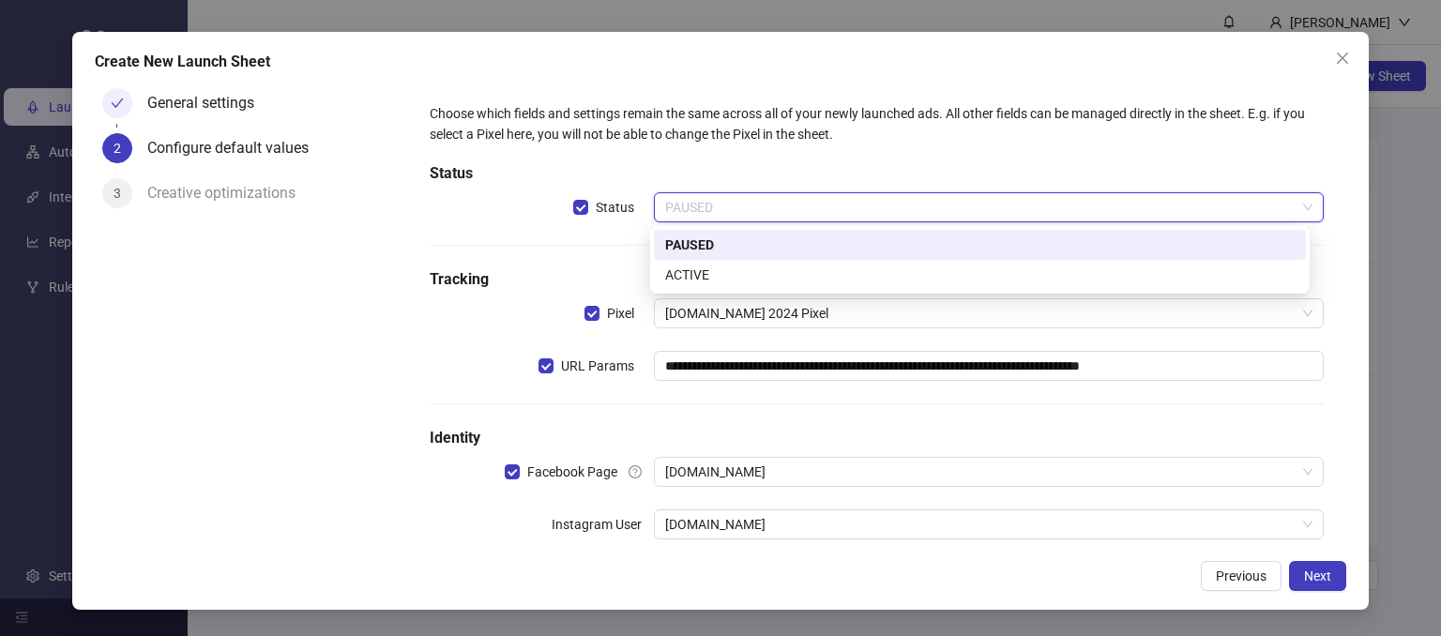
click at [694, 235] on div "PAUSED" at bounding box center [980, 245] width 630 height 21
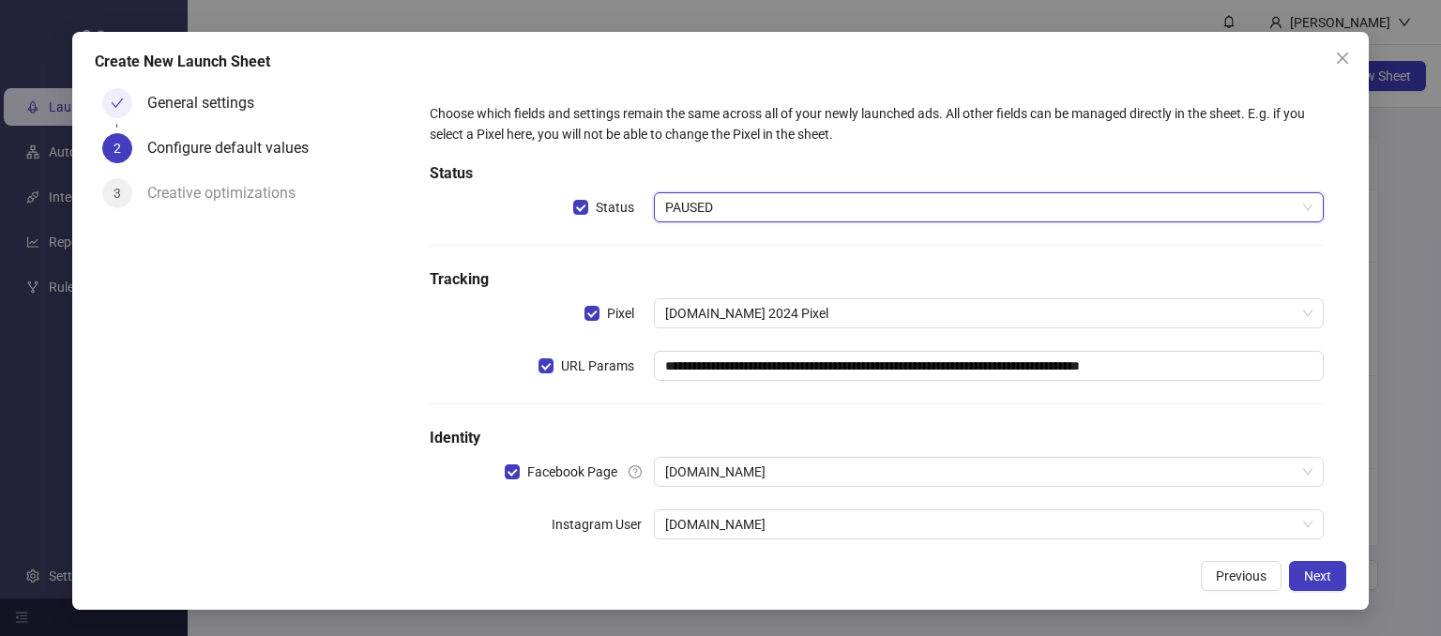
click at [345, 389] on div "General settings 2 Configure default values 3 Creative optimizations" at bounding box center [251, 315] width 313 height 469
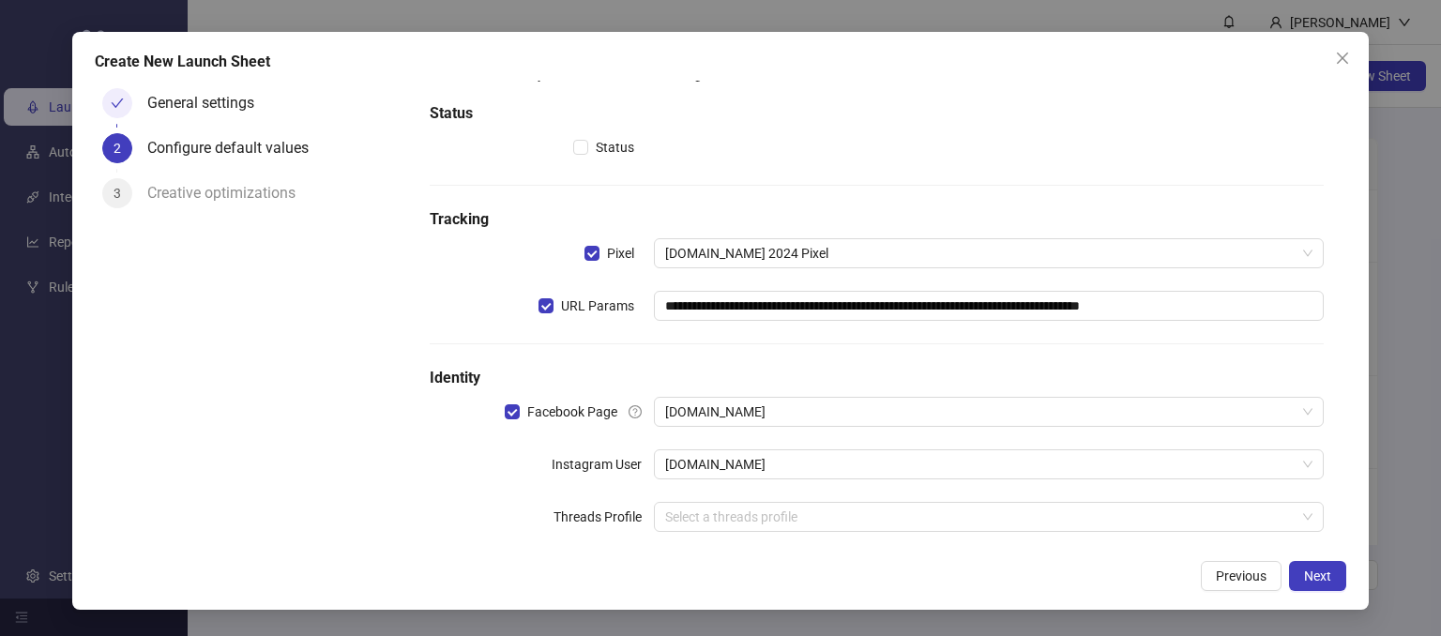
scroll to position [86, 0]
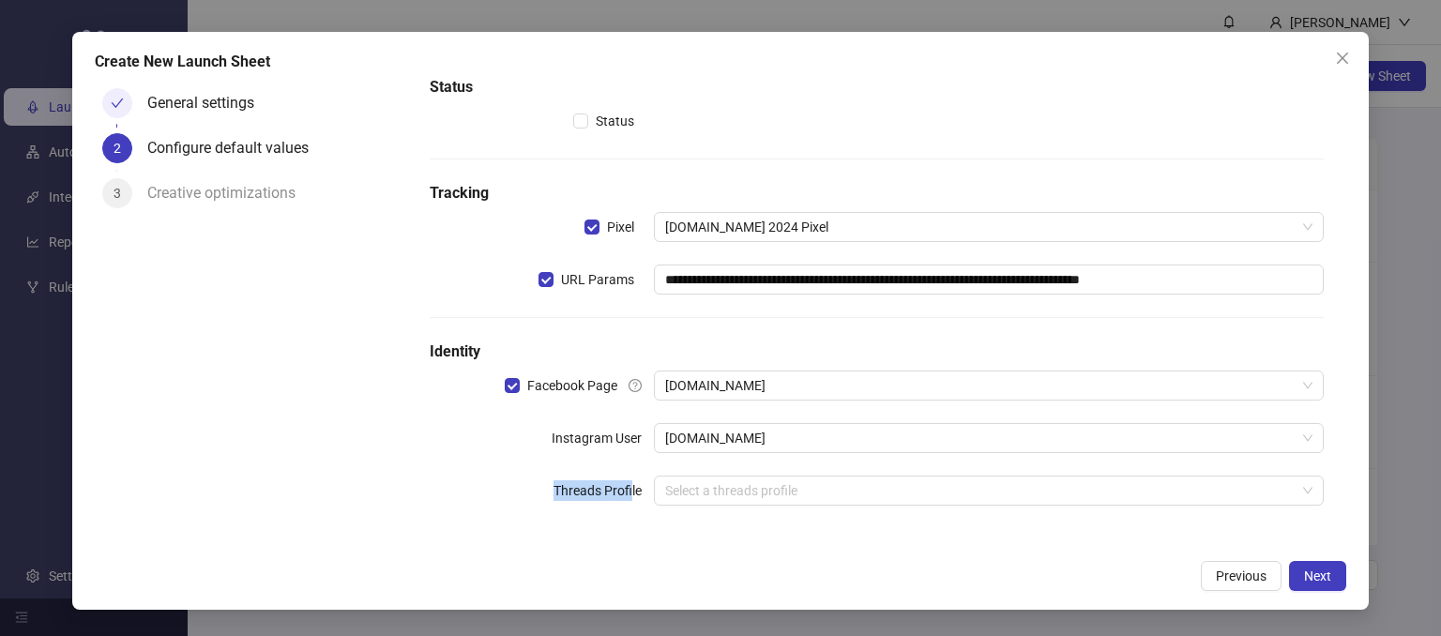
drag, startPoint x: 547, startPoint y: 492, endPoint x: 627, endPoint y: 489, distance: 79.8
click at [627, 489] on div "Threads Profile" at bounding box center [541, 491] width 223 height 30
click at [504, 489] on div "Threads Profile" at bounding box center [541, 491] width 223 height 30
click at [342, 395] on div "General settings 2 Configure default values 3 Creative optimizations" at bounding box center [251, 315] width 313 height 469
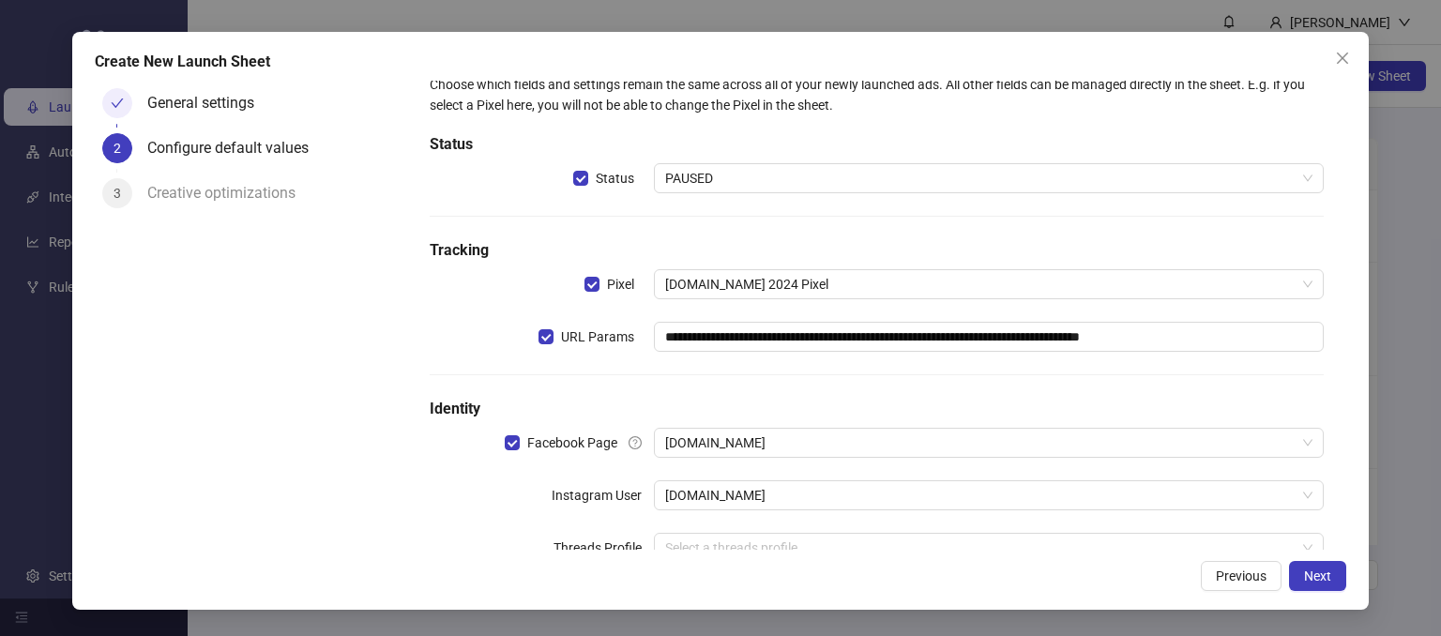
scroll to position [0, 0]
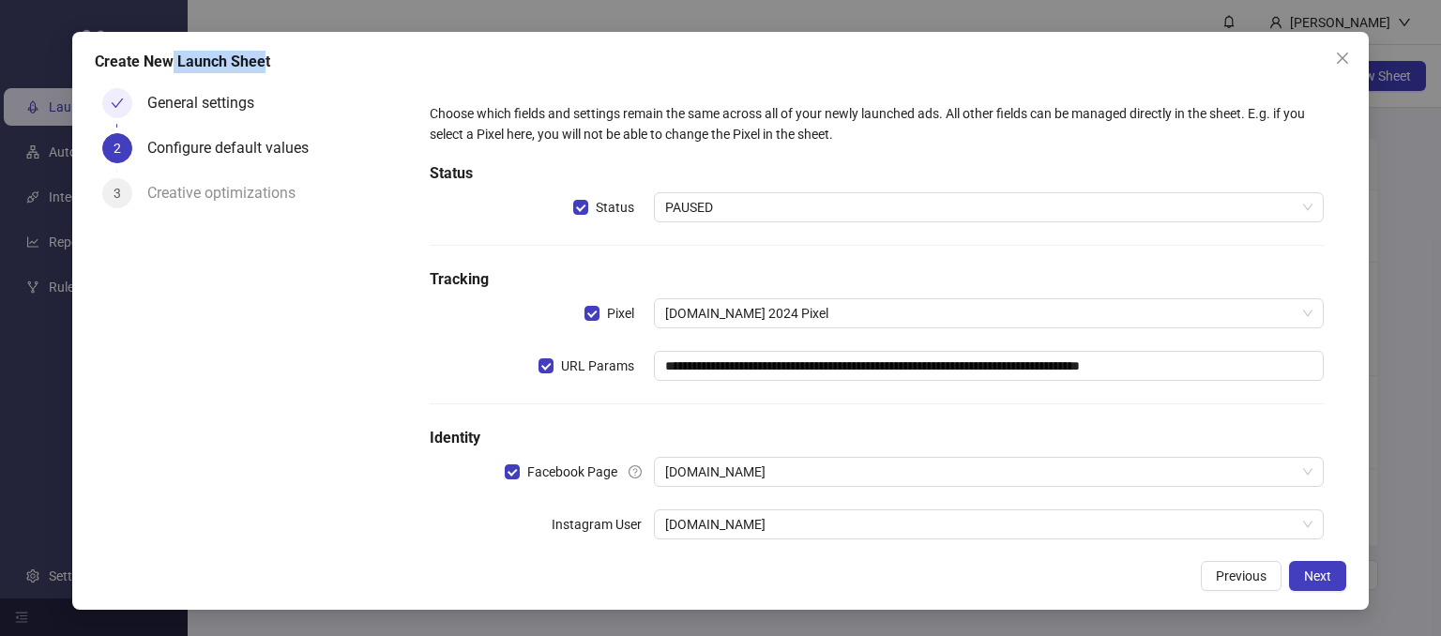
drag, startPoint x: 174, startPoint y: 58, endPoint x: 262, endPoint y: 61, distance: 88.3
click at [262, 61] on div "Create New Launch Sheet" at bounding box center [721, 62] width 1252 height 23
click at [342, 388] on div "General settings 2 Configure default values 3 Creative optimizations" at bounding box center [251, 315] width 313 height 469
click at [223, 386] on div "General settings 2 Configure default values 3 Creative optimizations" at bounding box center [251, 315] width 313 height 469
